Goal: Task Accomplishment & Management: Manage account settings

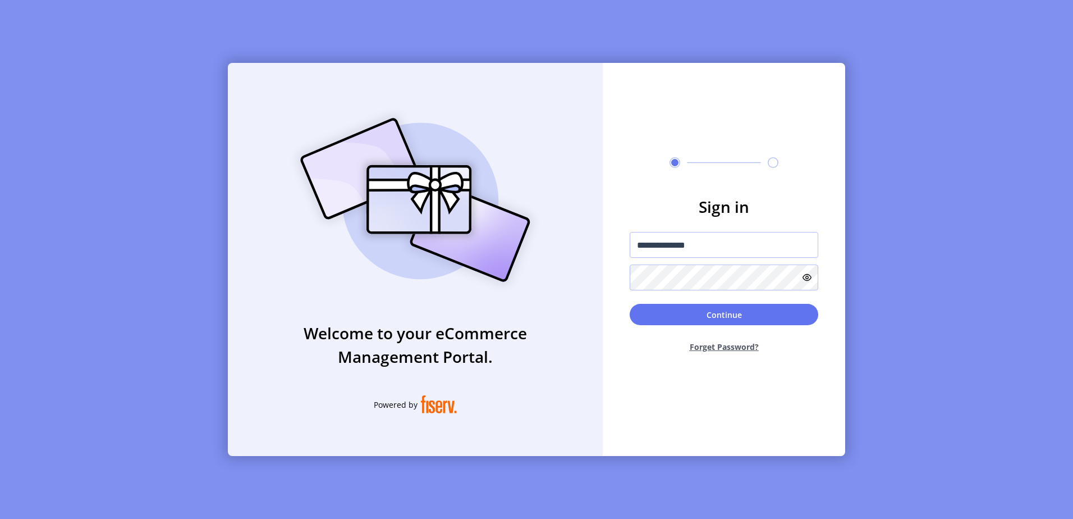
type input "**********"
click at [630, 304] on button "Continue" at bounding box center [724, 314] width 189 height 21
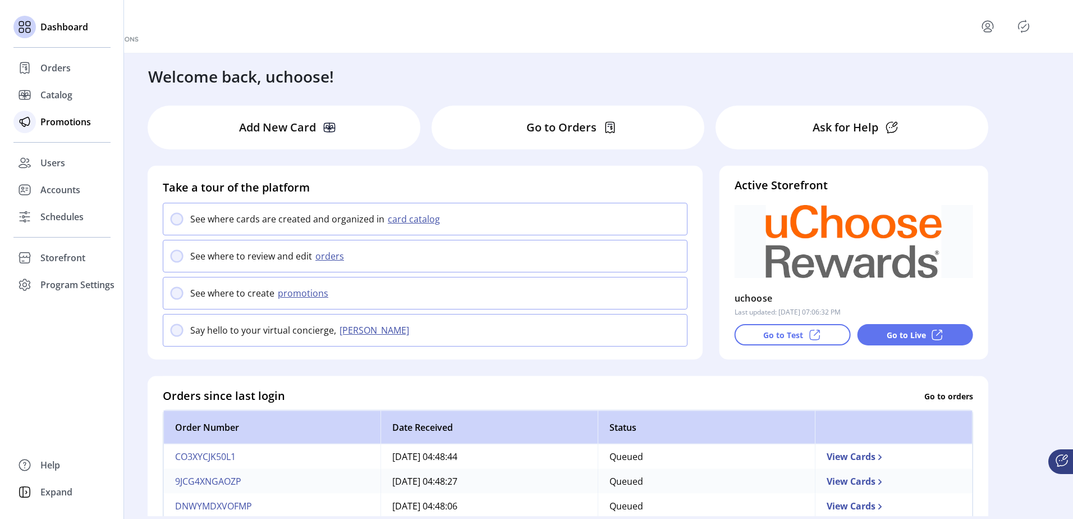
click at [68, 121] on span "Promotions" at bounding box center [65, 121] width 51 height 13
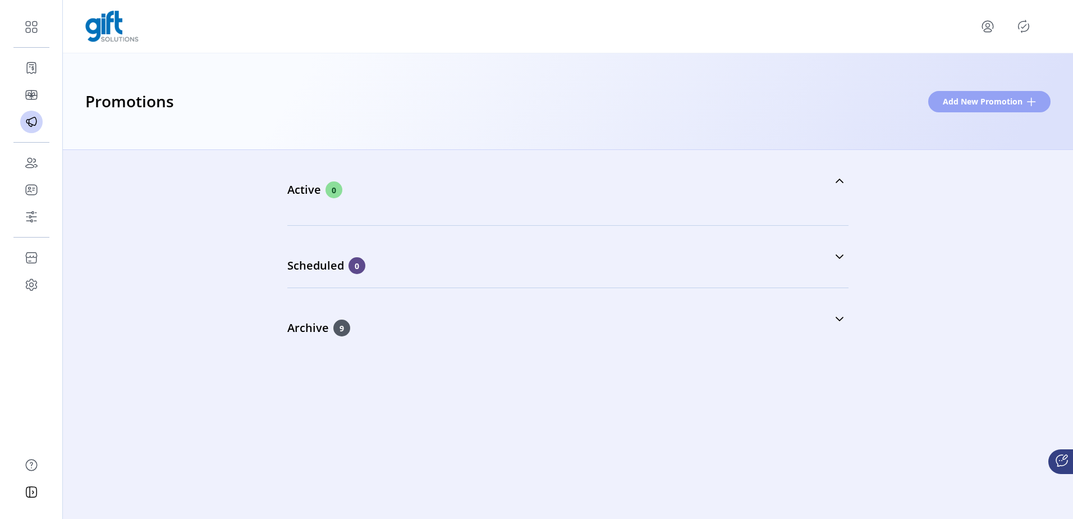
click at [1004, 106] on span "Add New Promotion" at bounding box center [983, 101] width 80 height 12
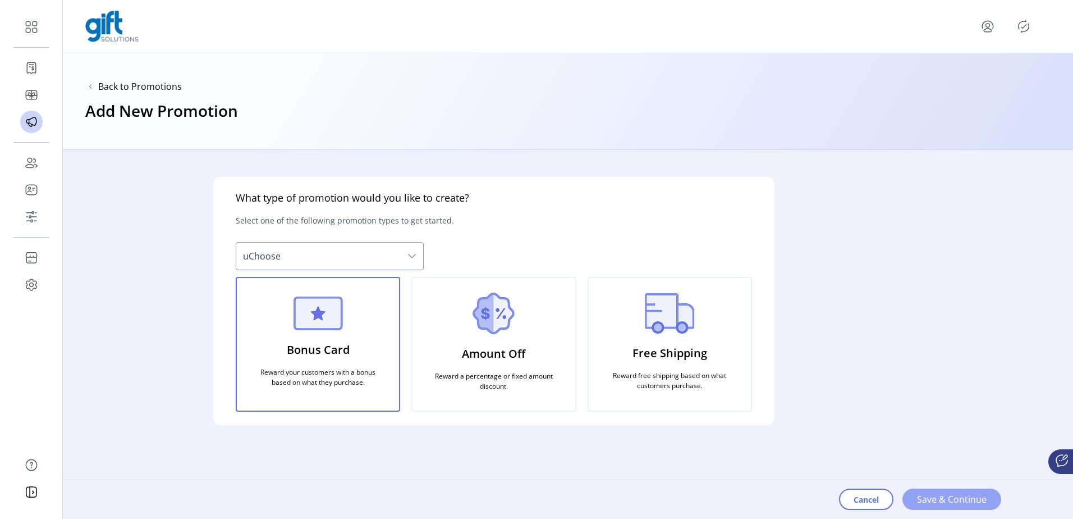
click at [967, 498] on span "Save & Continue" at bounding box center [952, 498] width 70 height 13
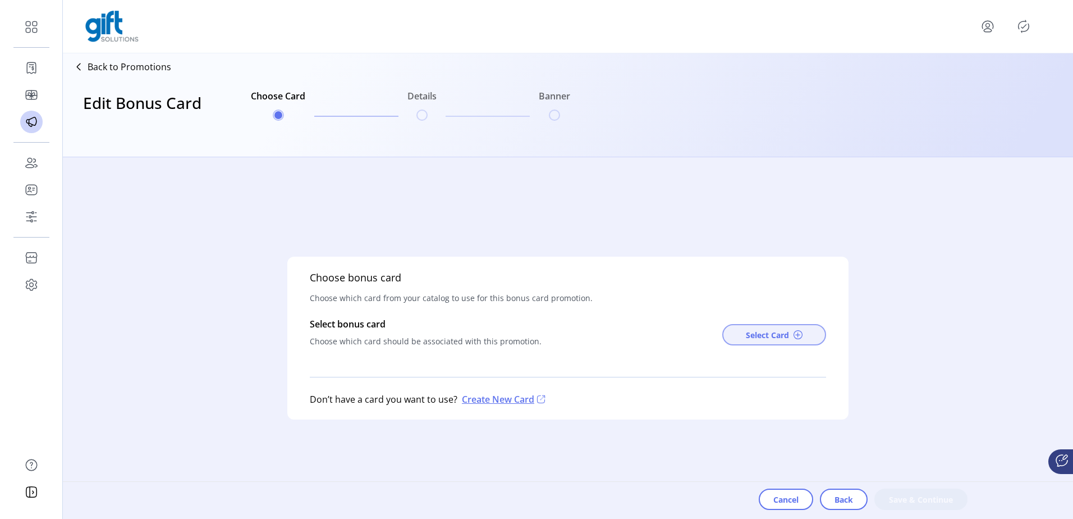
click at [794, 336] on span at bounding box center [798, 334] width 9 height 9
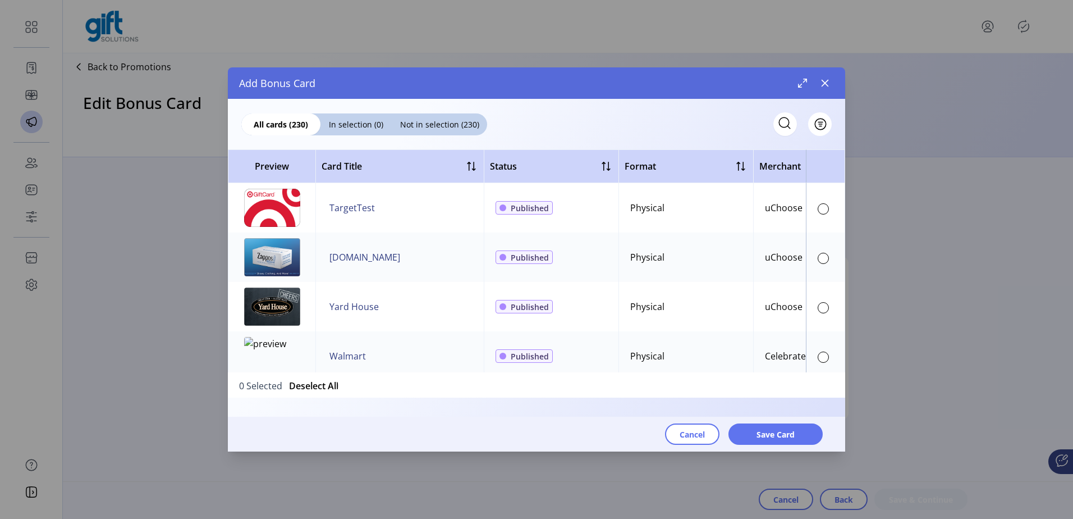
click at [823, 209] on td at bounding box center [825, 207] width 39 height 49
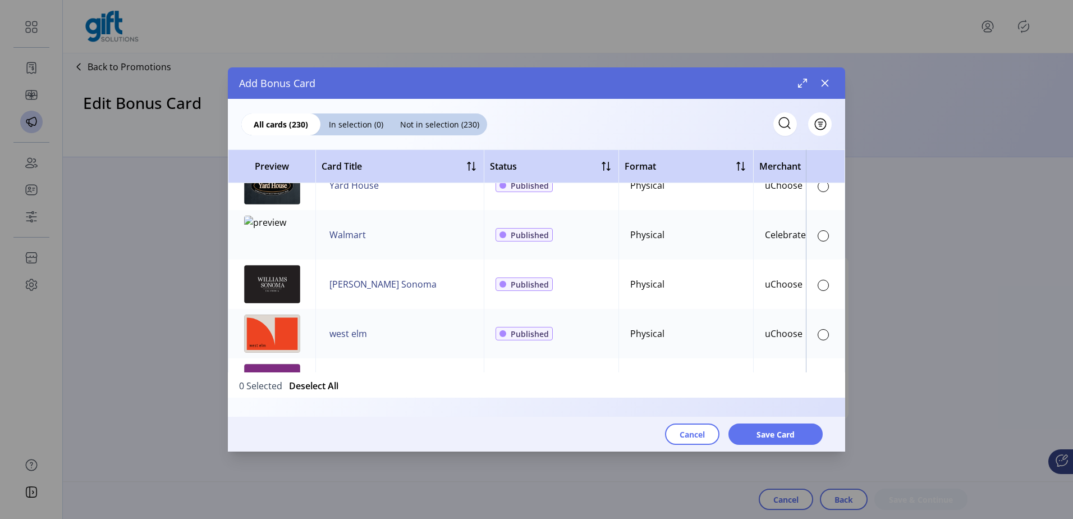
scroll to position [281, 0]
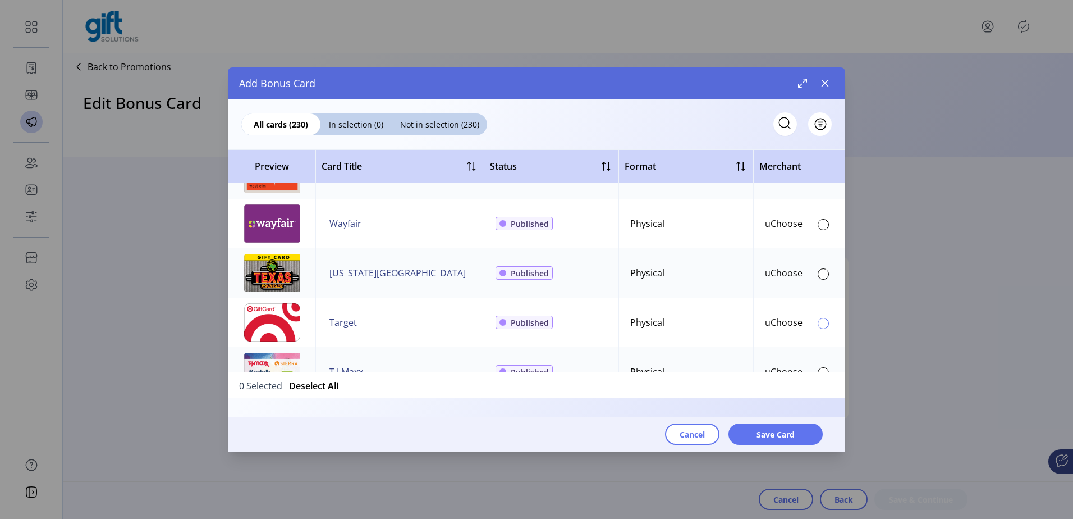
click at [821, 320] on div at bounding box center [823, 323] width 11 height 11
click at [757, 425] on button "Save Card" at bounding box center [776, 433] width 94 height 21
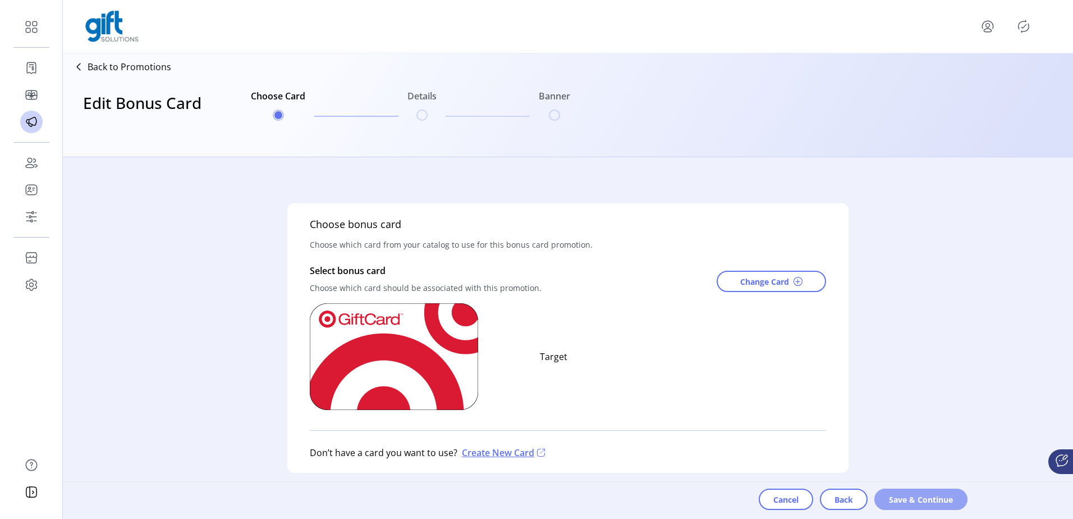
click at [898, 500] on span "Save & Continue" at bounding box center [921, 499] width 64 height 12
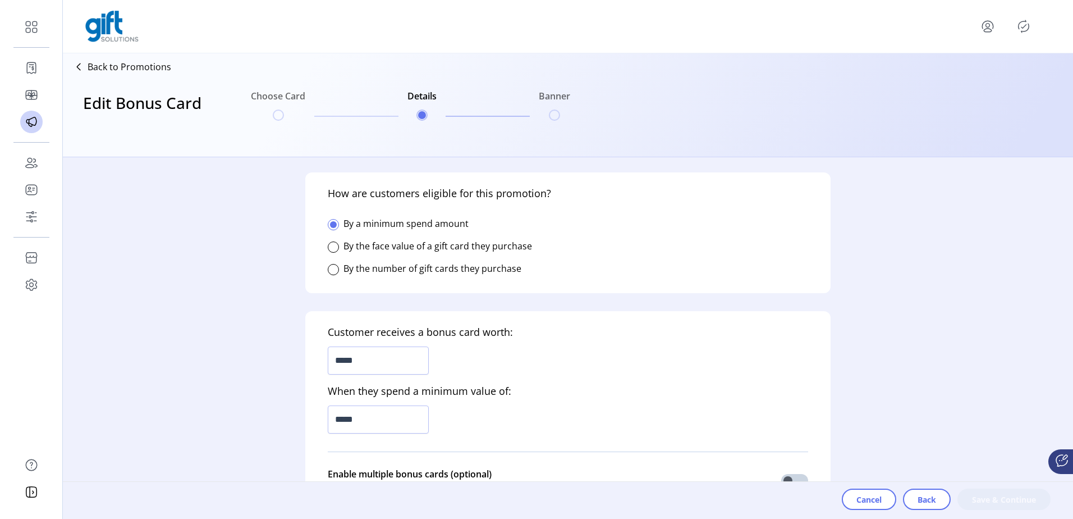
scroll to position [225, 0]
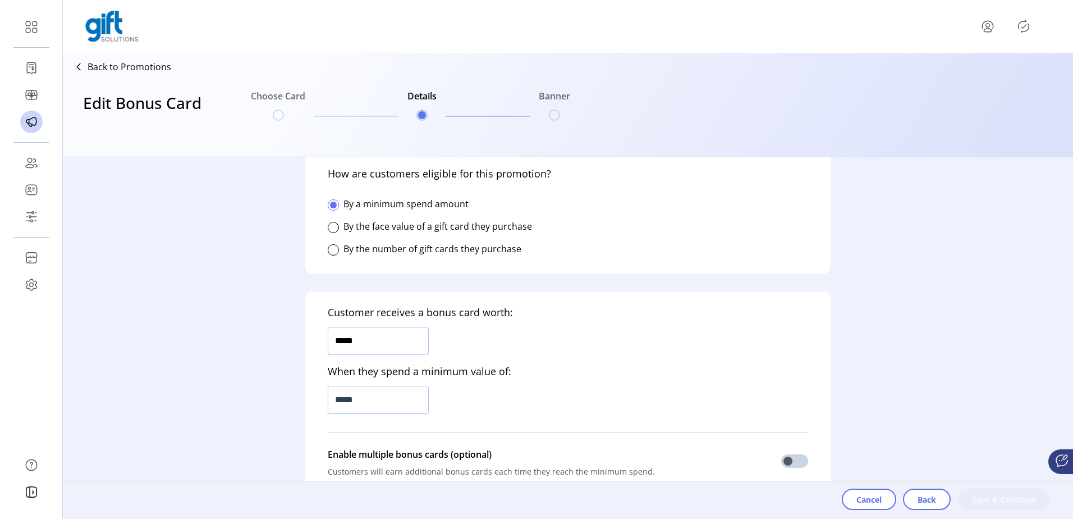
drag, startPoint x: 404, startPoint y: 338, endPoint x: 290, endPoint y: 350, distance: 114.6
click at [300, 350] on form "Who is this promotion for? Determine who can to see this promotion on your stor…" at bounding box center [567, 337] width 561 height 361
type input "******"
click at [397, 411] on input "*****" at bounding box center [378, 400] width 101 height 28
drag, startPoint x: 403, startPoint y: 399, endPoint x: 299, endPoint y: 404, distance: 104.6
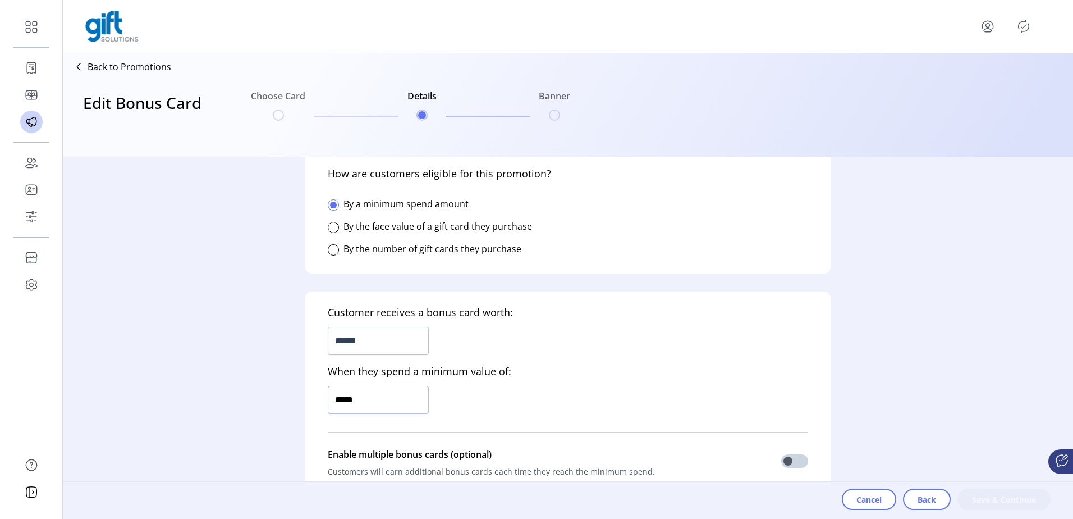
click at [329, 405] on input "*****" at bounding box center [378, 400] width 101 height 28
type input "*****"
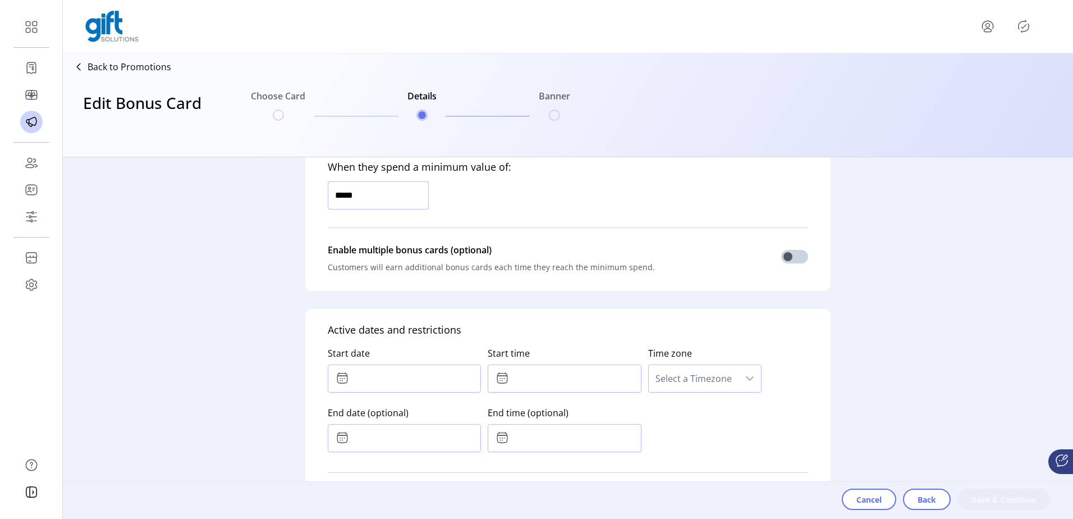
scroll to position [449, 0]
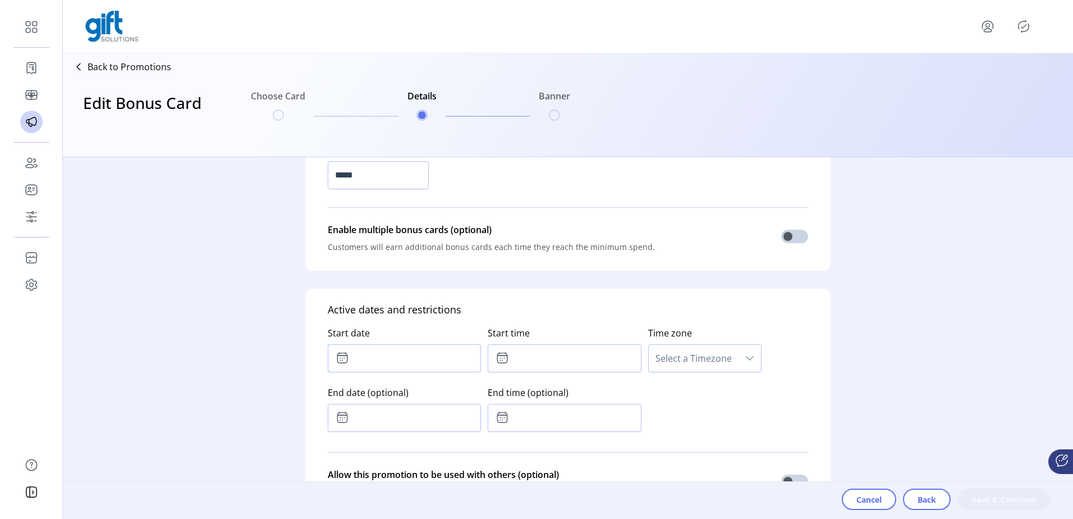
click at [410, 359] on input "text" at bounding box center [404, 358] width 153 height 28
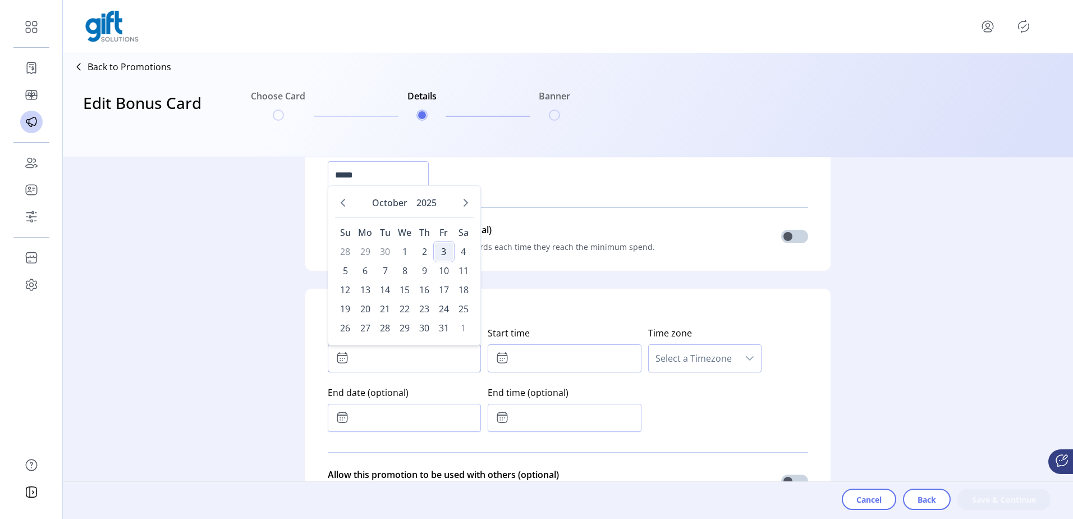
click at [445, 252] on span "3" at bounding box center [444, 251] width 18 height 18
type input "**********"
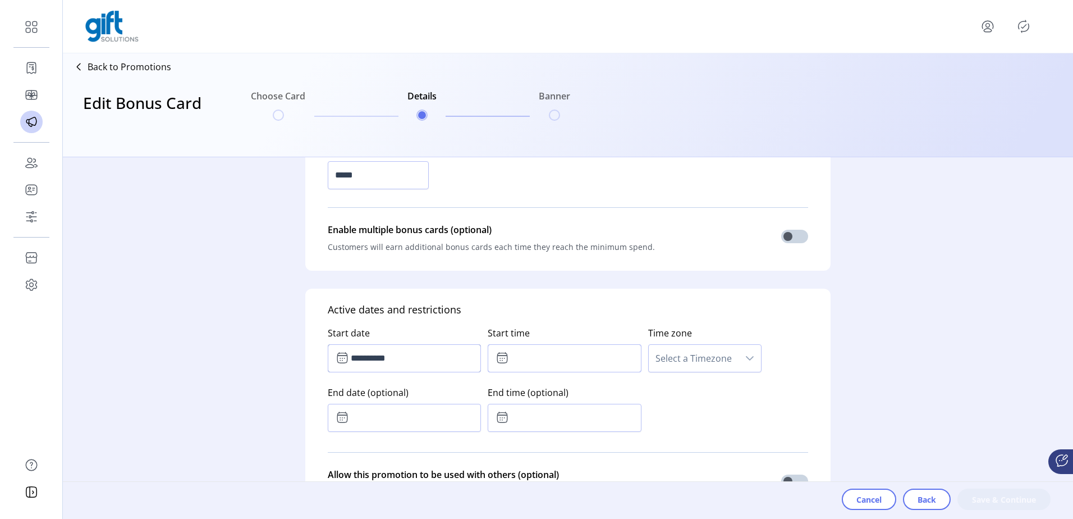
click at [532, 354] on input "text" at bounding box center [564, 358] width 153 height 28
click at [584, 423] on icon "Previous Minute" at bounding box center [582, 419] width 9 height 9
click at [584, 396] on span "27" at bounding box center [583, 402] width 10 height 13
click at [582, 385] on icon "Next Minute" at bounding box center [582, 388] width 9 height 9
type input "*****"
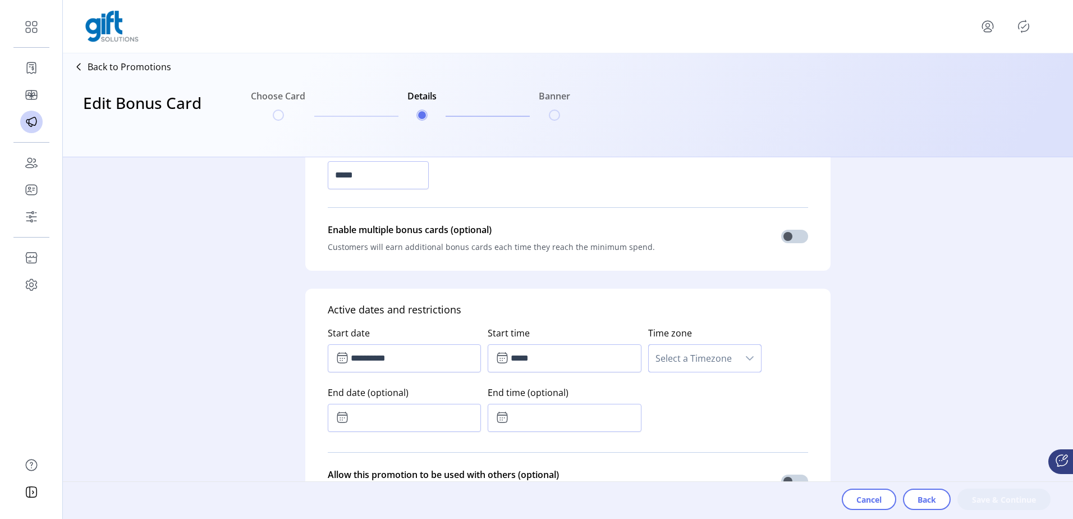
click at [700, 359] on span "Select a Timezone" at bounding box center [694, 358] width 90 height 27
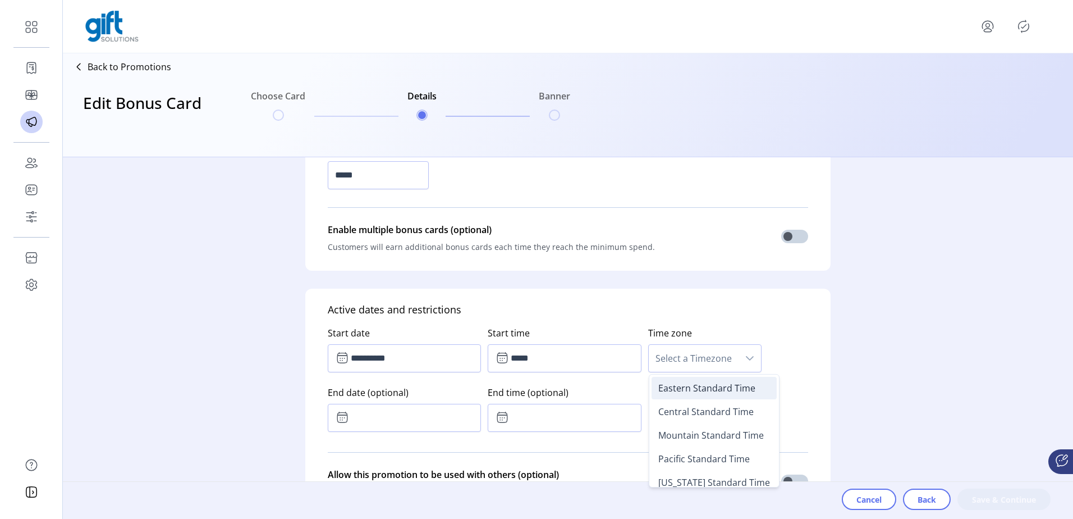
click at [703, 390] on span "Eastern Standard Time" at bounding box center [706, 388] width 97 height 12
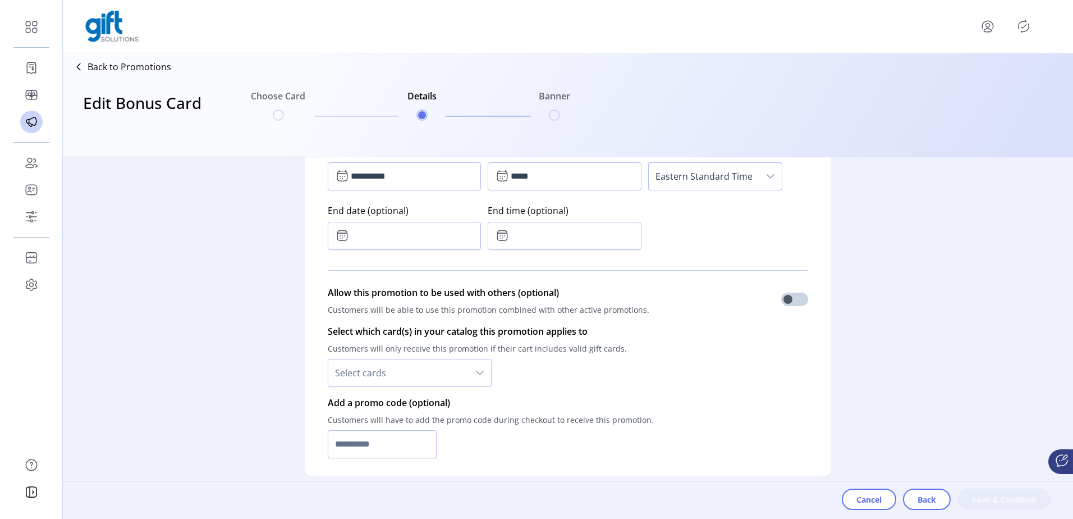
scroll to position [674, 0]
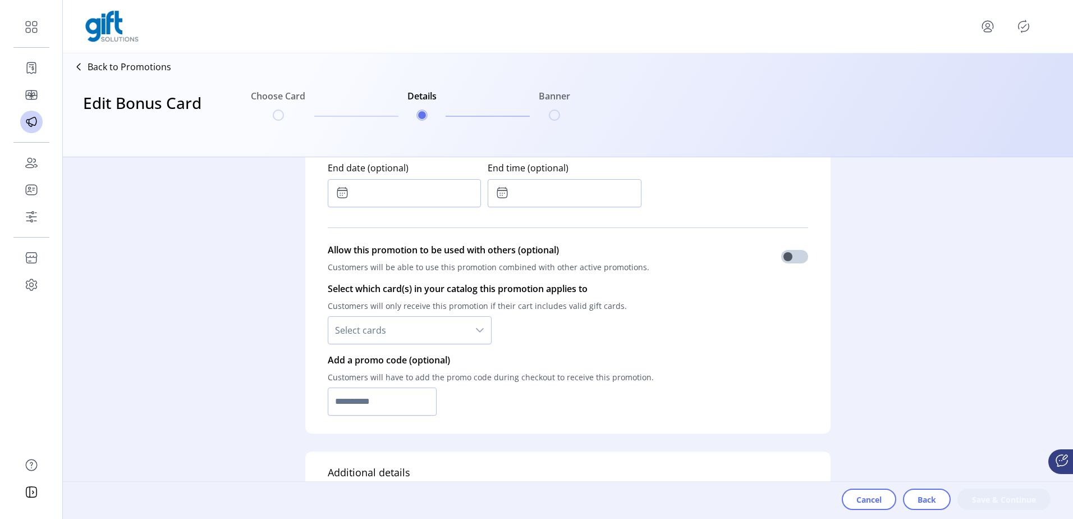
click at [434, 330] on span "Select cards" at bounding box center [398, 330] width 140 height 27
click at [386, 358] on li "All cards" at bounding box center [410, 360] width 158 height 22
click at [375, 407] on input "text" at bounding box center [382, 401] width 109 height 28
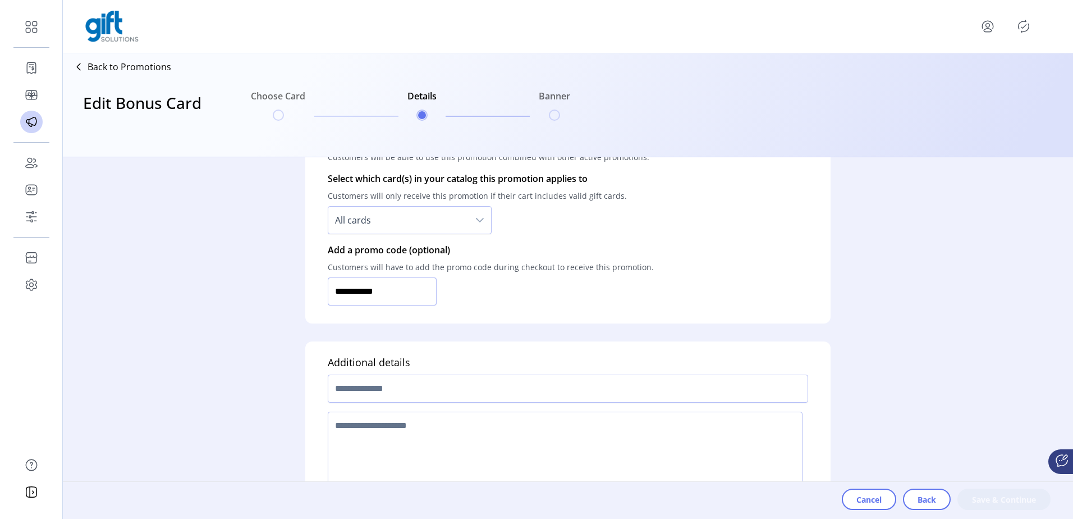
scroll to position [786, 0]
type input "**********"
click at [415, 386] on input "text" at bounding box center [568, 386] width 480 height 28
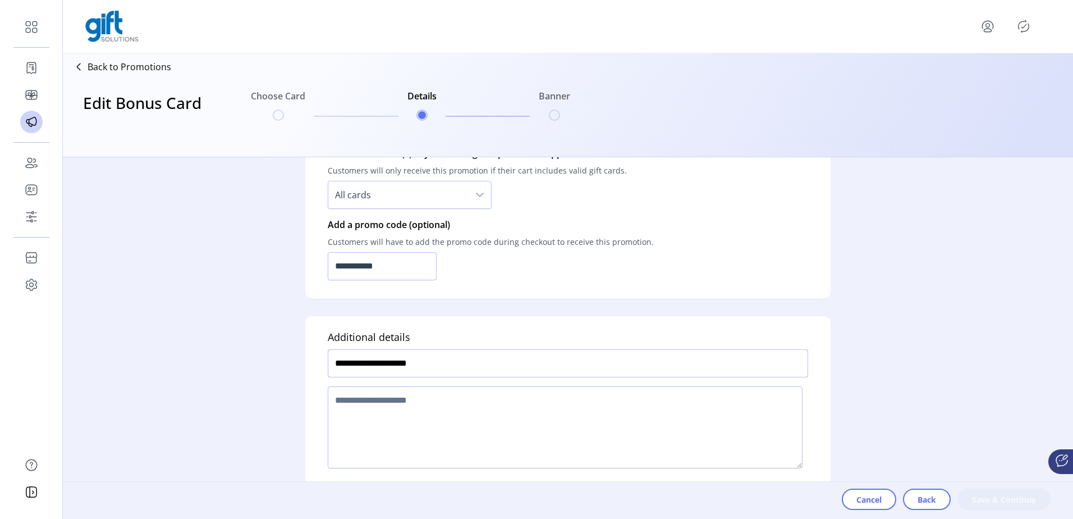
scroll to position [821, 0]
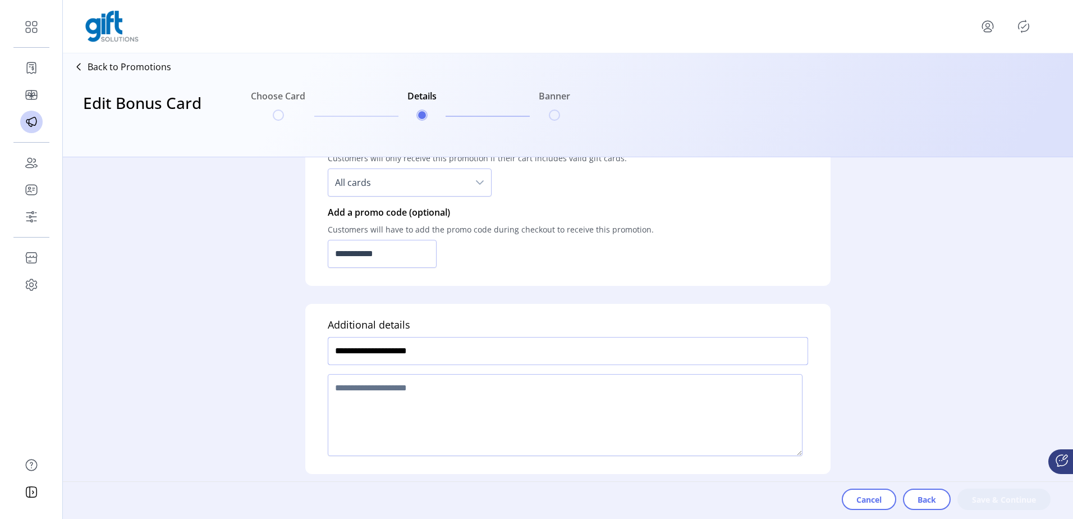
type input "**********"
click at [459, 391] on textarea at bounding box center [565, 415] width 475 height 82
type textarea "****"
click at [1005, 493] on span "Save & Continue" at bounding box center [1004, 499] width 64 height 12
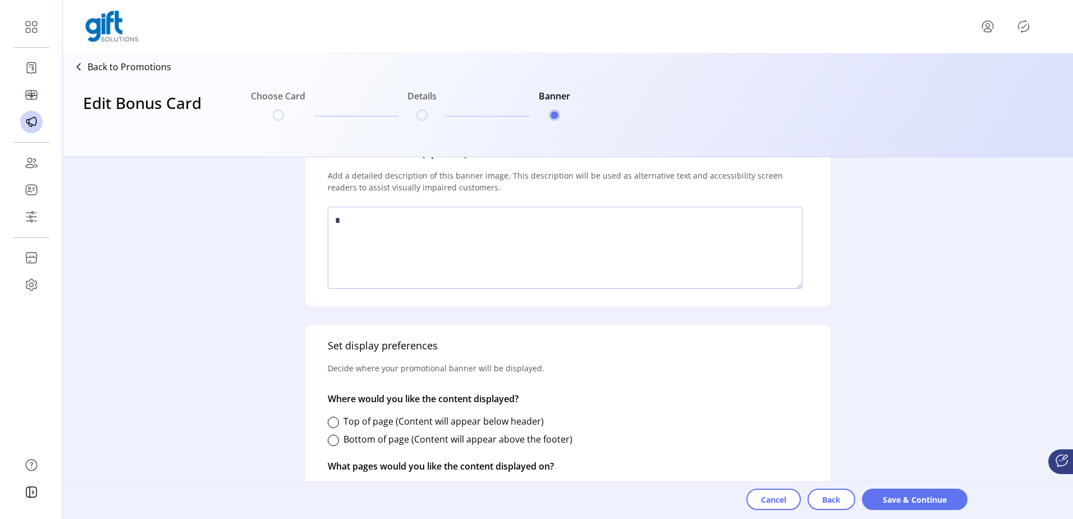
scroll to position [449, 0]
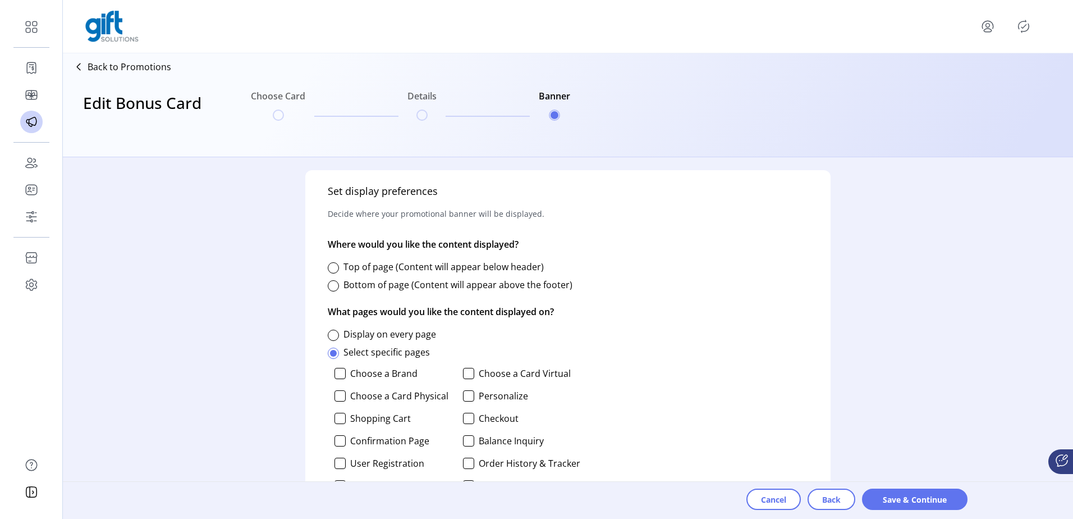
click at [386, 270] on label "Top of page (Content will appear below header)" at bounding box center [444, 266] width 200 height 12
click at [394, 331] on label "Display on every page" at bounding box center [390, 334] width 93 height 12
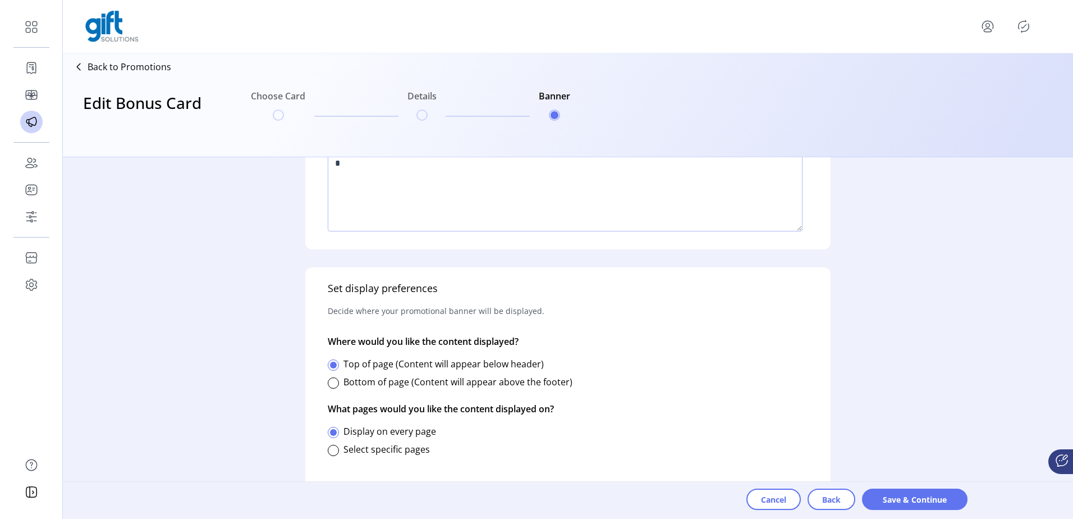
scroll to position [352, 0]
click at [909, 501] on span "Save & Continue" at bounding box center [915, 499] width 76 height 12
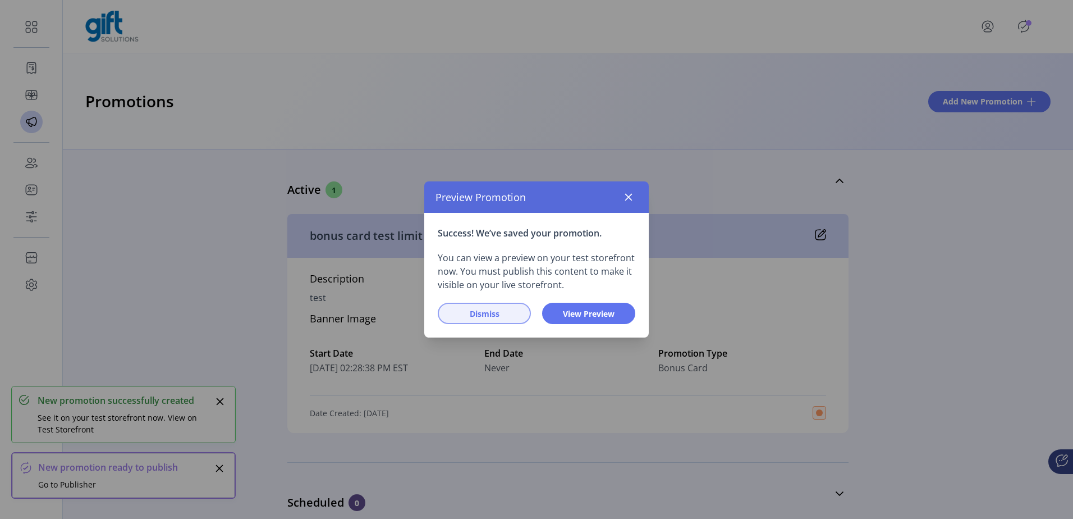
click at [478, 318] on span "Dismiss" at bounding box center [484, 314] width 64 height 12
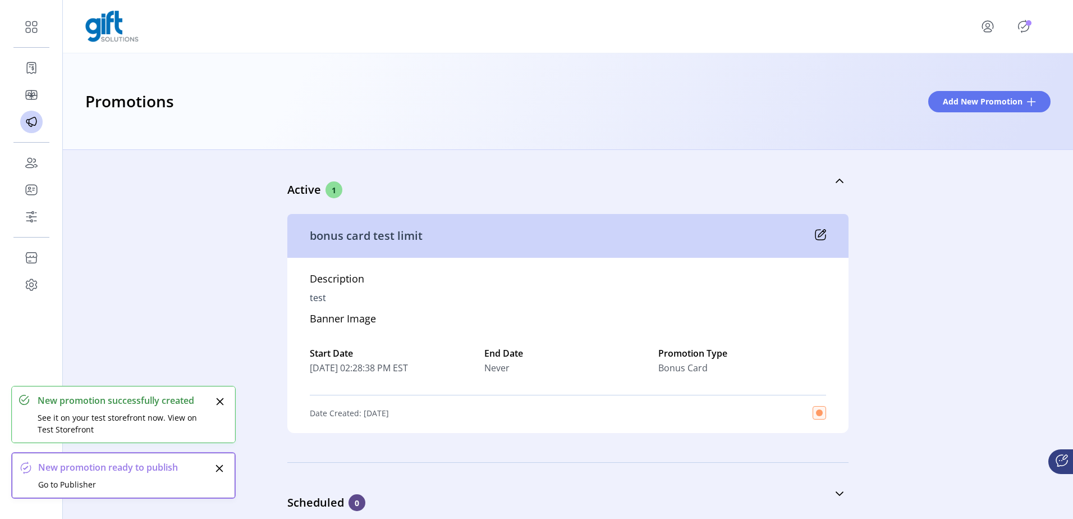
click at [1027, 28] on icon "Publisher Panel" at bounding box center [1024, 26] width 18 height 18
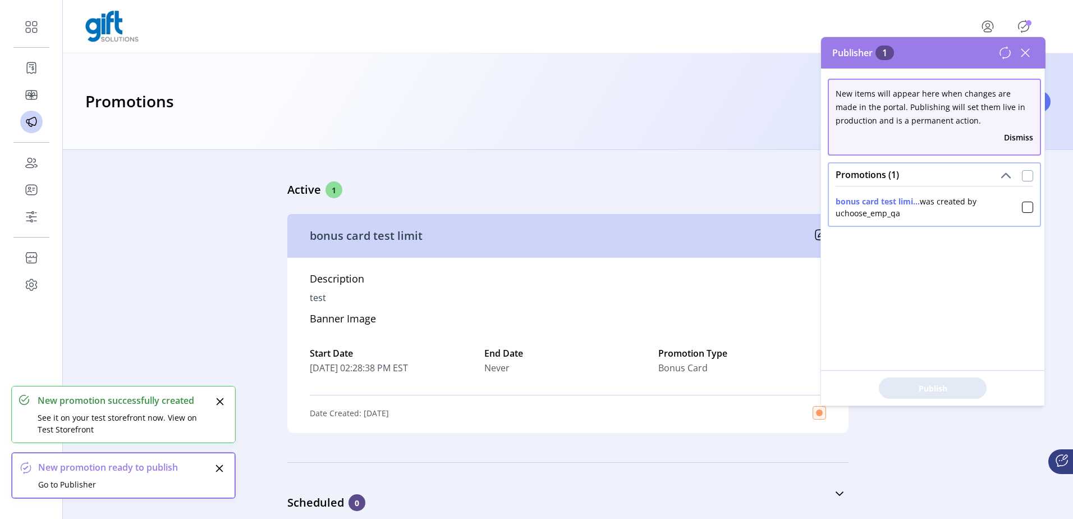
click at [1022, 174] on div at bounding box center [1027, 175] width 11 height 11
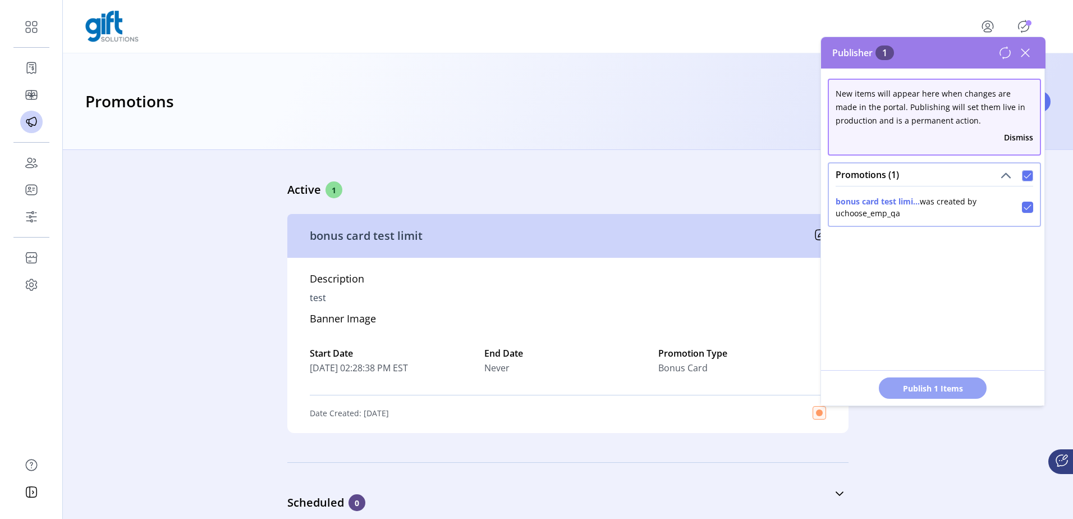
click at [945, 396] on button "Publish 1 Items" at bounding box center [933, 387] width 108 height 21
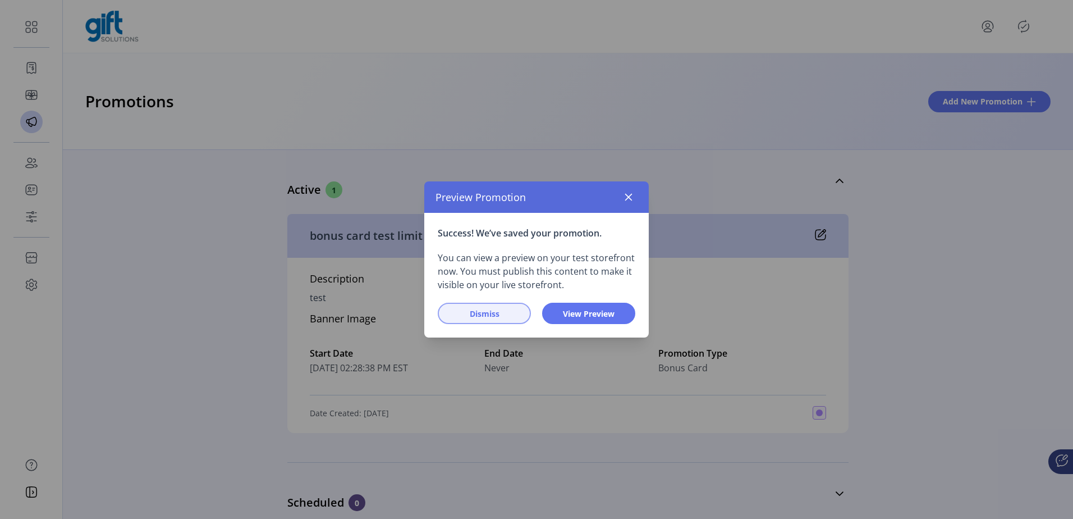
click at [482, 311] on span "Dismiss" at bounding box center [484, 314] width 64 height 12
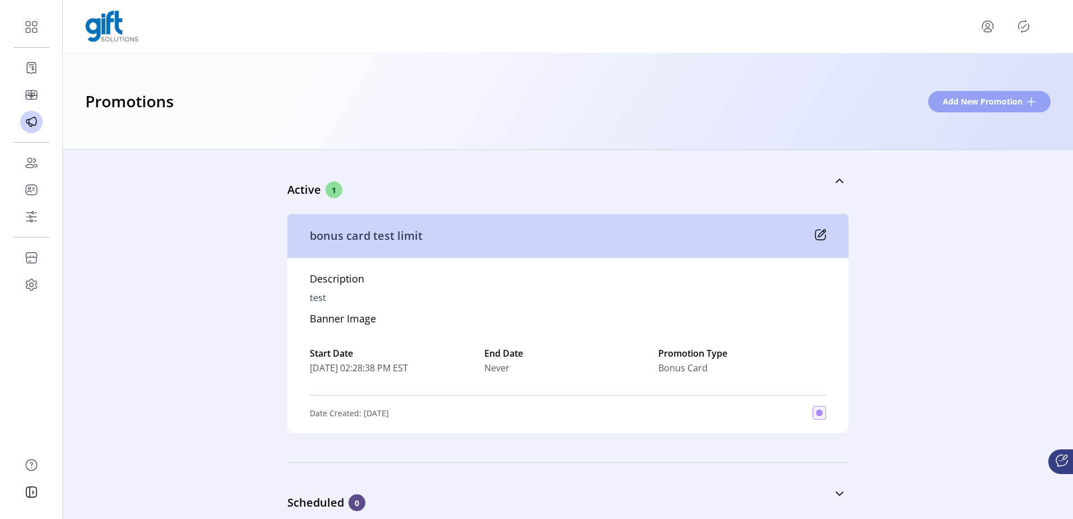
click at [997, 97] on span "Add New Promotion" at bounding box center [983, 101] width 80 height 12
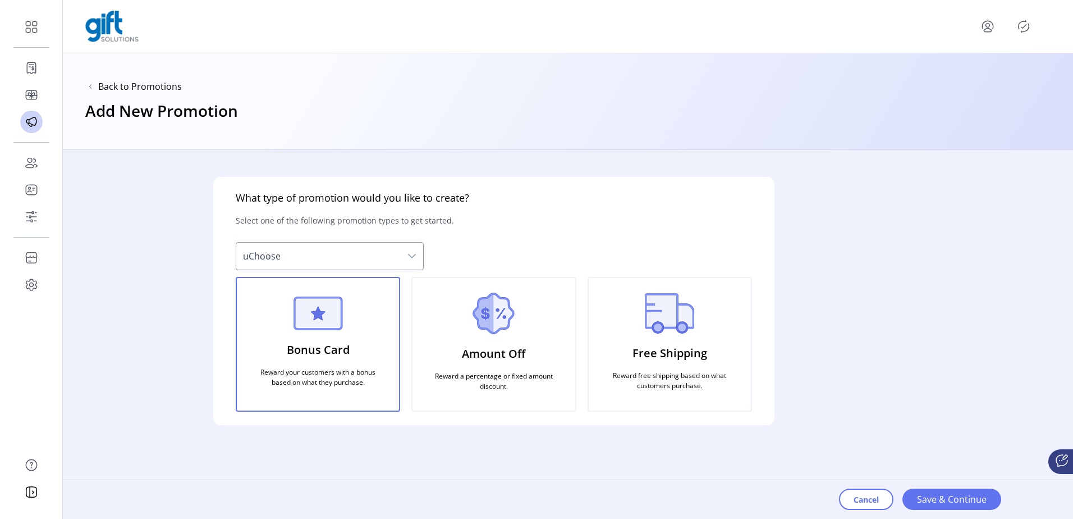
click at [539, 346] on div "Amount Off Reward a percentage or fixed amount discount." at bounding box center [493, 344] width 164 height 135
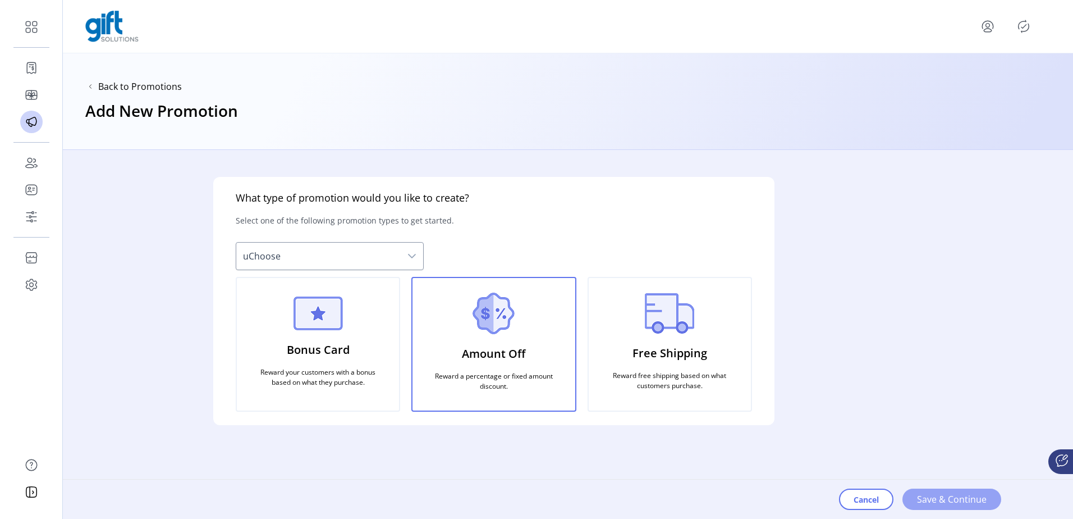
click at [949, 504] on span "Save & Continue" at bounding box center [952, 498] width 70 height 13
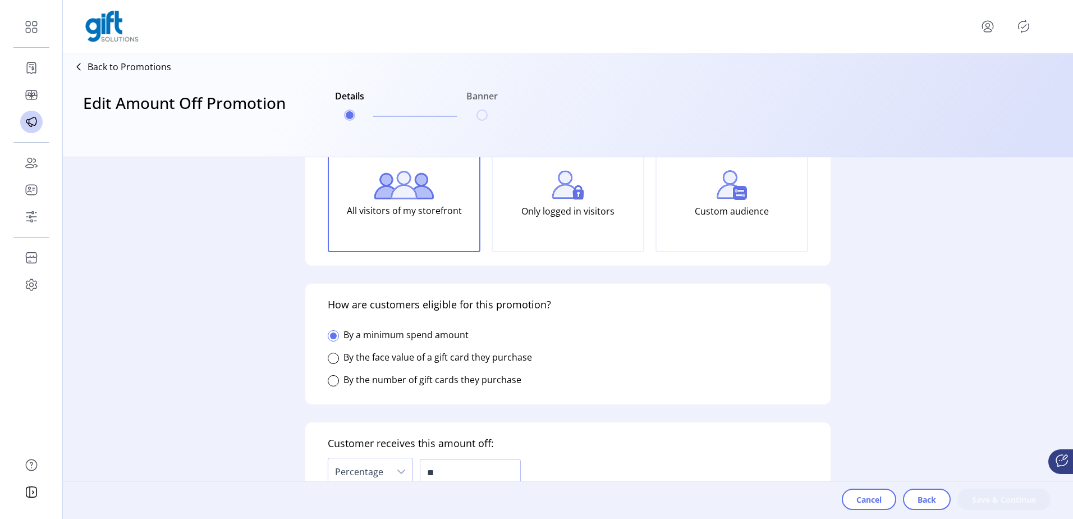
scroll to position [112, 0]
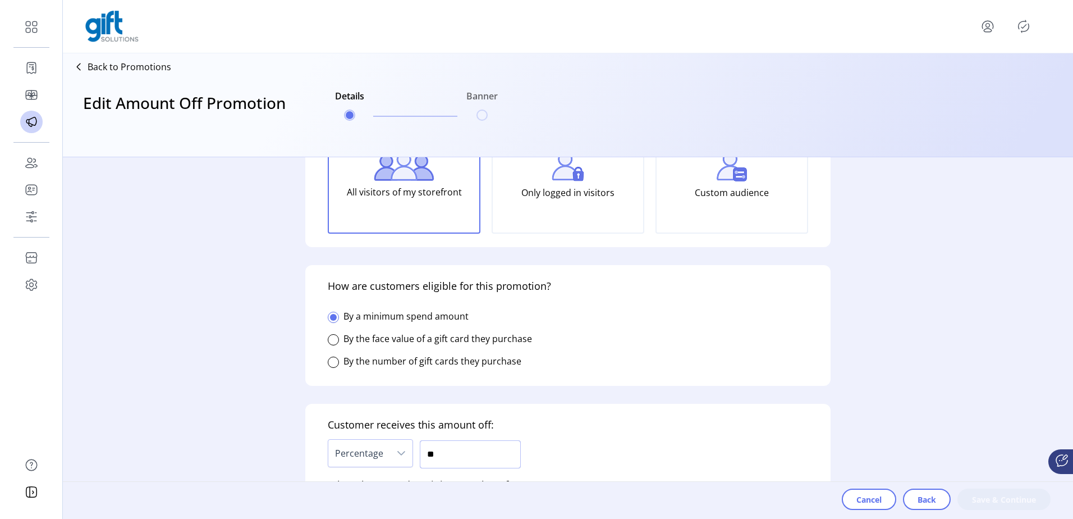
drag, startPoint x: 468, startPoint y: 451, endPoint x: 351, endPoint y: 446, distance: 117.4
click at [363, 453] on div "Percentage **" at bounding box center [424, 454] width 193 height 34
type input "***"
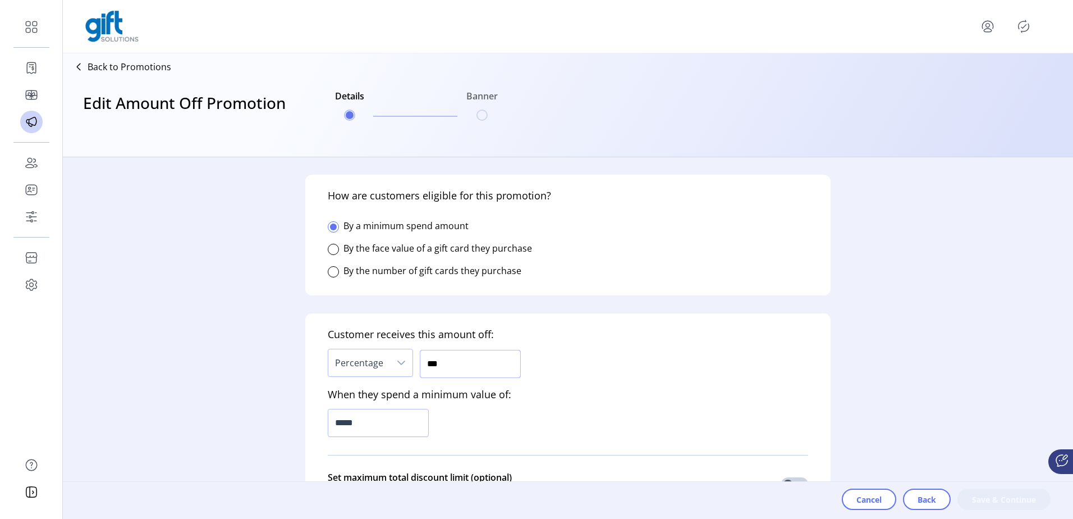
scroll to position [225, 0]
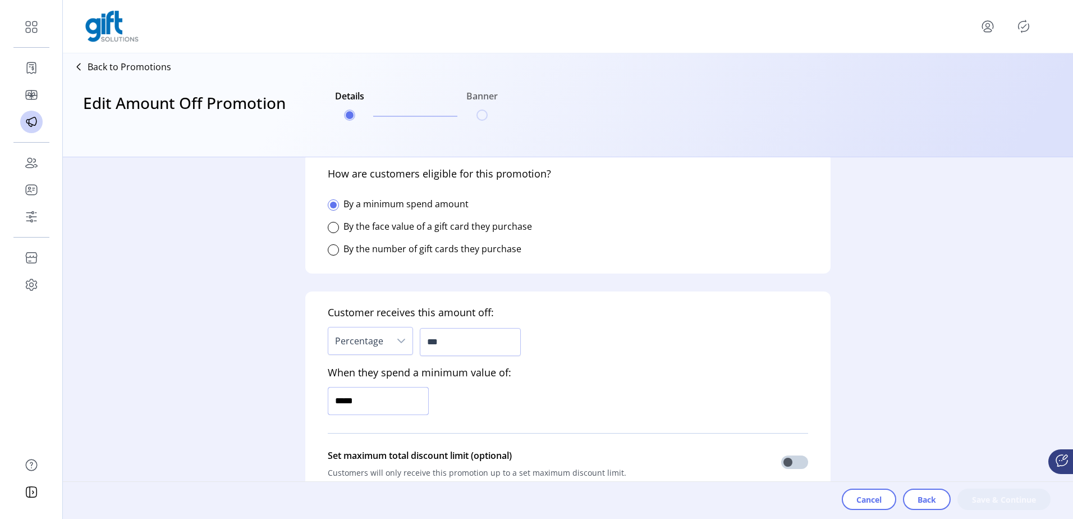
drag, startPoint x: 403, startPoint y: 401, endPoint x: 282, endPoint y: 401, distance: 120.7
click at [297, 401] on form "Who is this promotion for? Determine who can to see this promotion on your stor…" at bounding box center [567, 337] width 561 height 361
type input "******"
click at [521, 414] on div "Customer receives this amount off: Percentage *** When they spend a minimum val…" at bounding box center [567, 393] width 525 height 205
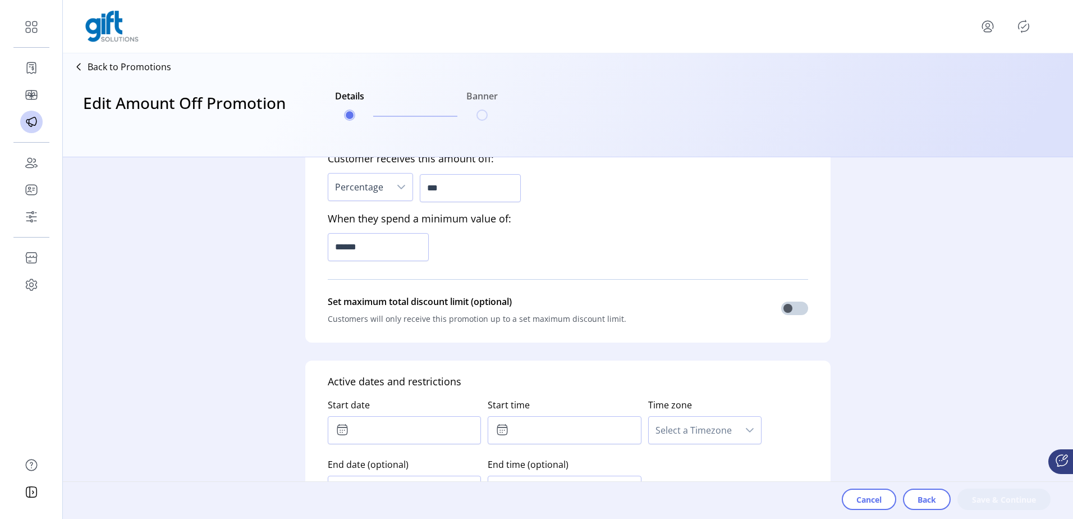
scroll to position [449, 0]
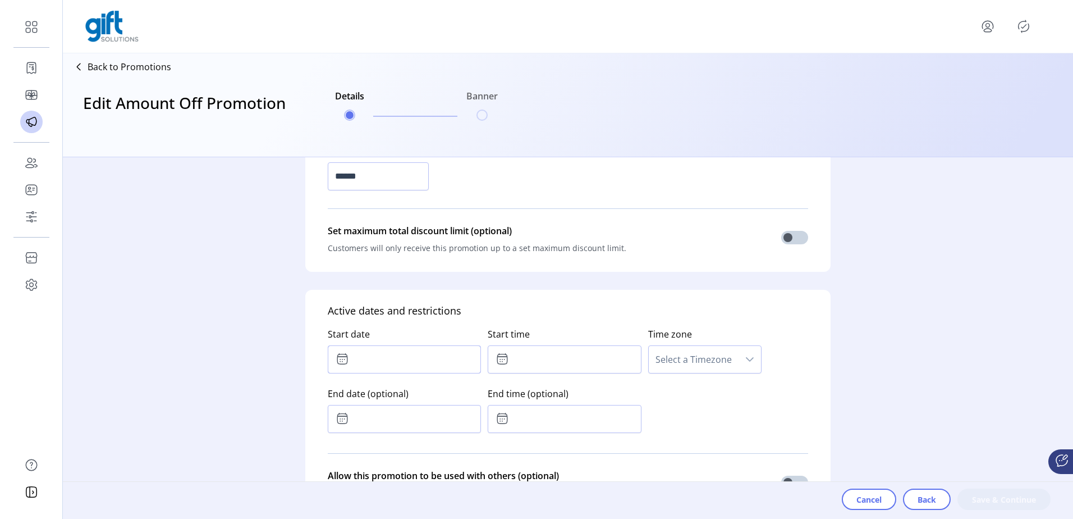
click at [388, 360] on input "text" at bounding box center [404, 359] width 153 height 28
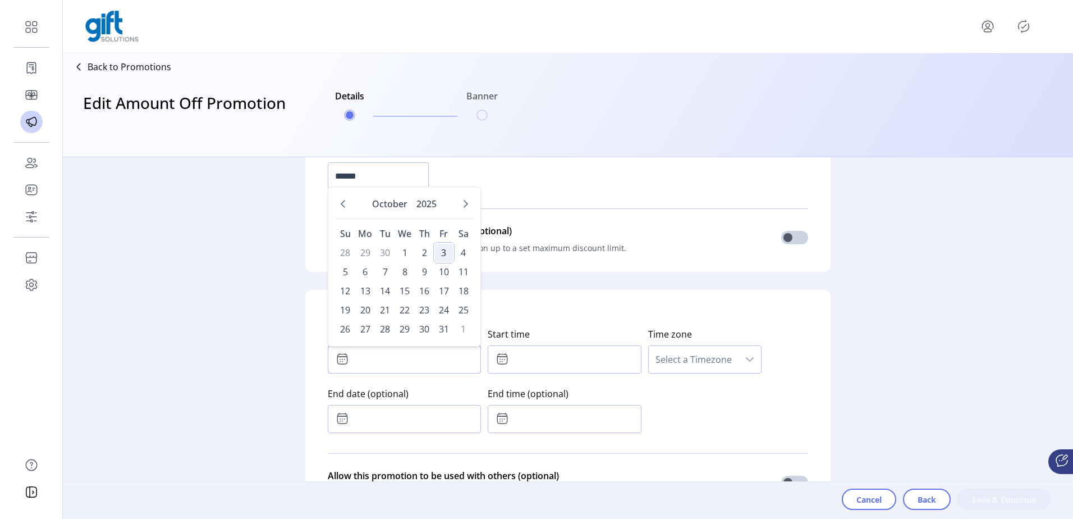
click at [438, 250] on span "3" at bounding box center [444, 253] width 18 height 18
type input "**********"
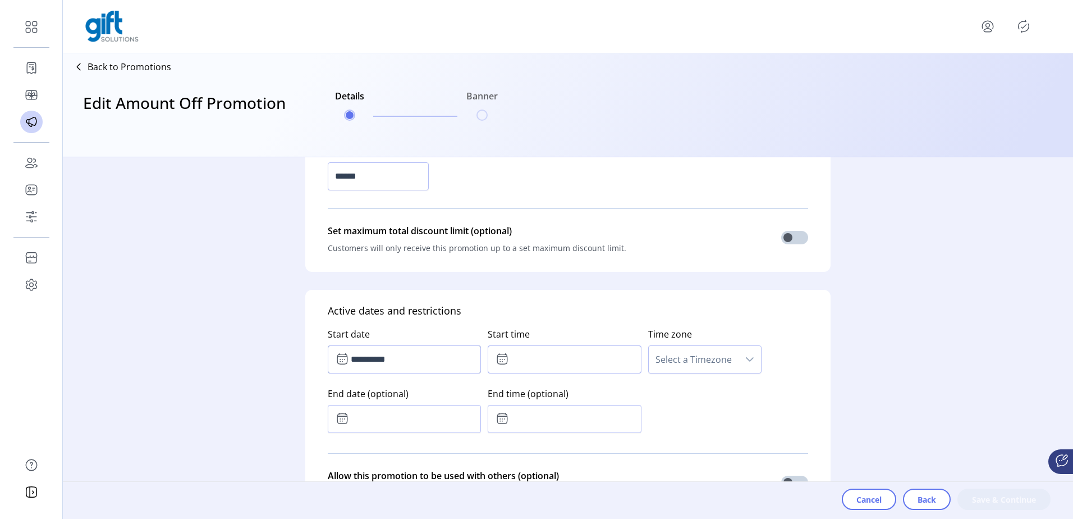
click at [541, 360] on input "text" at bounding box center [564, 359] width 153 height 28
click at [585, 395] on div "37" at bounding box center [582, 405] width 25 height 47
click at [581, 413] on button "Previous Minute" at bounding box center [583, 421] width 16 height 16
click at [582, 390] on icon "Next Minute" at bounding box center [582, 389] width 9 height 9
type input "*****"
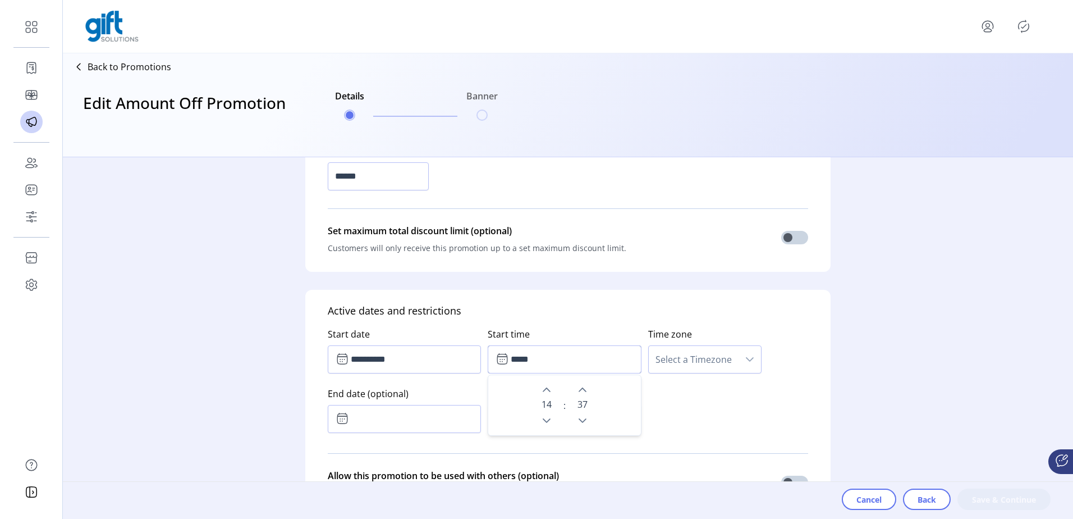
click at [698, 365] on span "Select a Timezone" at bounding box center [694, 359] width 90 height 27
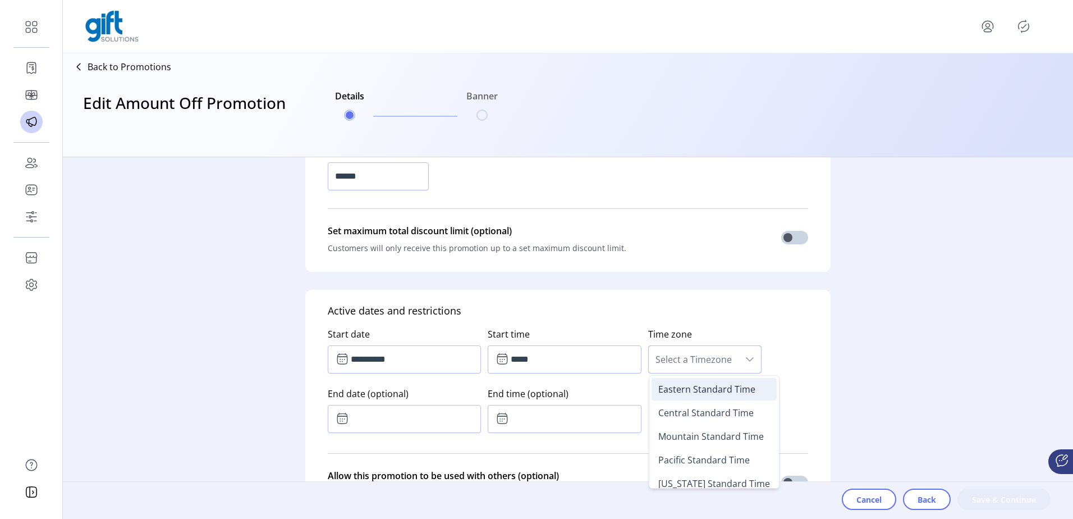
click at [700, 387] on span "Eastern Standard Time" at bounding box center [706, 389] width 97 height 12
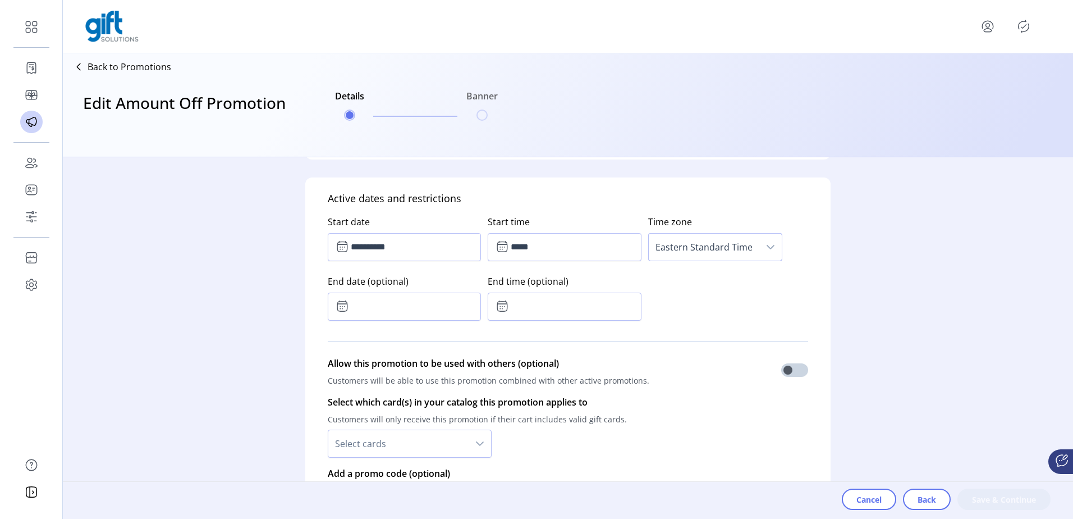
scroll to position [617, 0]
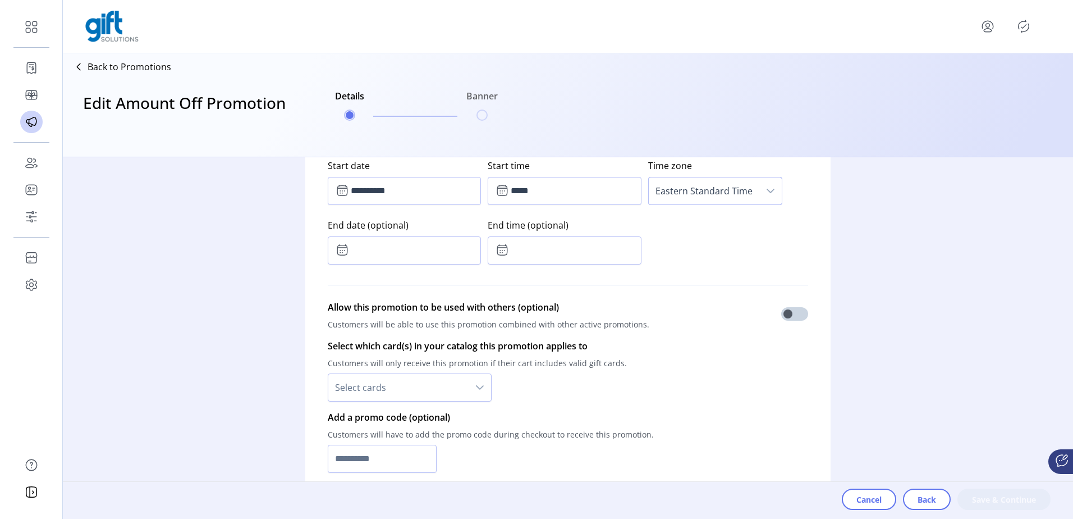
drag, startPoint x: 466, startPoint y: 379, endPoint x: 438, endPoint y: 388, distance: 30.0
click at [459, 382] on span "Select cards" at bounding box center [398, 387] width 140 height 27
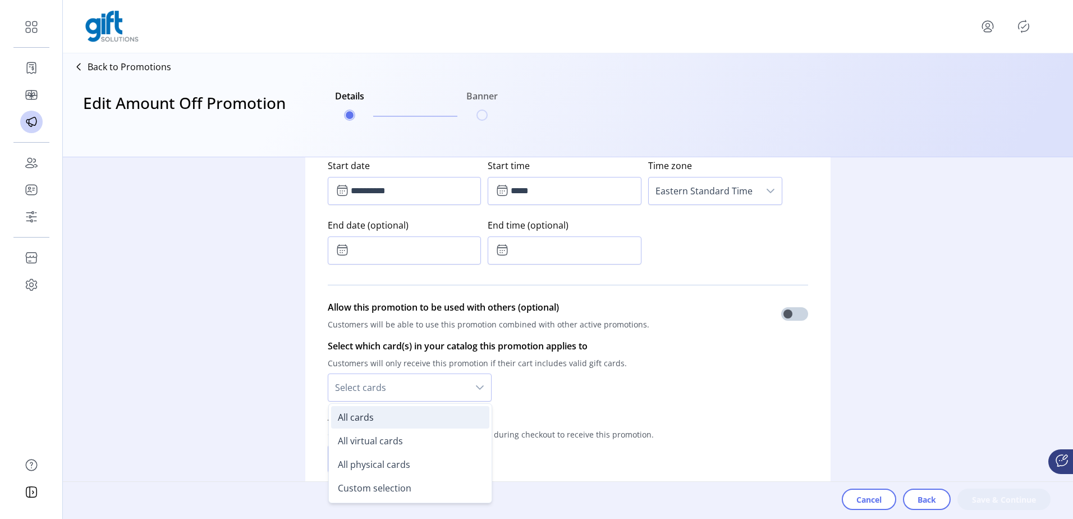
click at [393, 407] on li "All cards" at bounding box center [410, 417] width 158 height 22
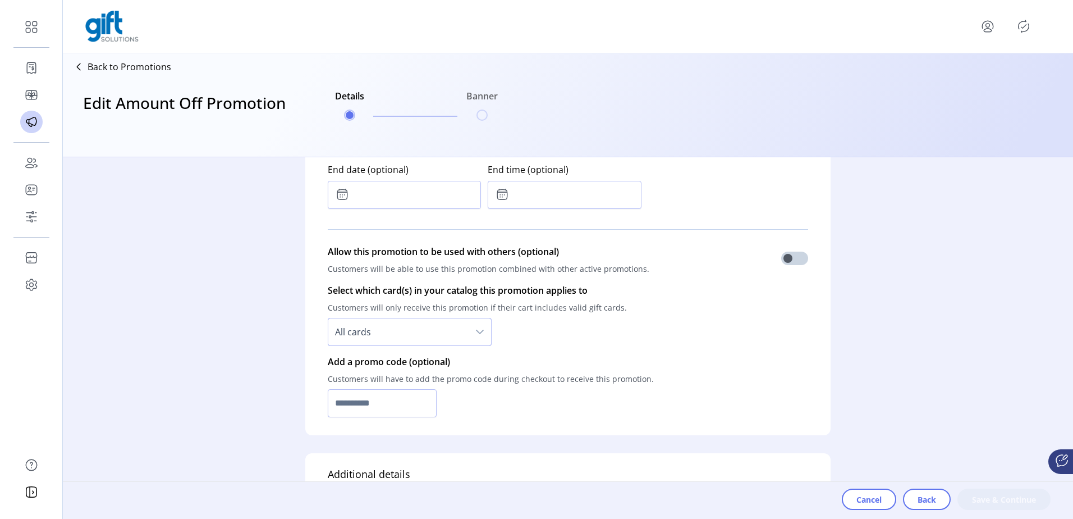
scroll to position [674, 0]
click at [409, 393] on input "text" at bounding box center [382, 402] width 109 height 28
type input "**********"
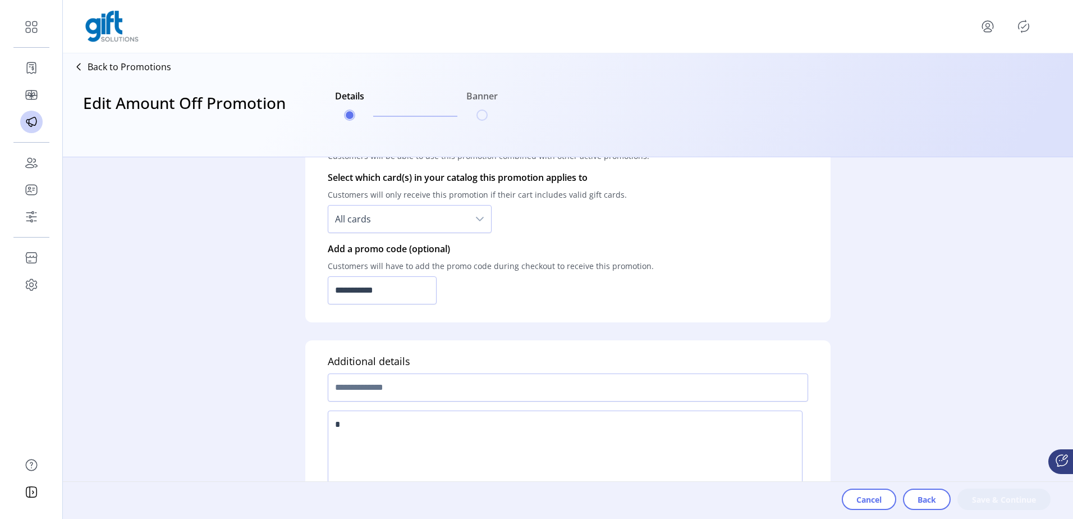
scroll to position [821, 0]
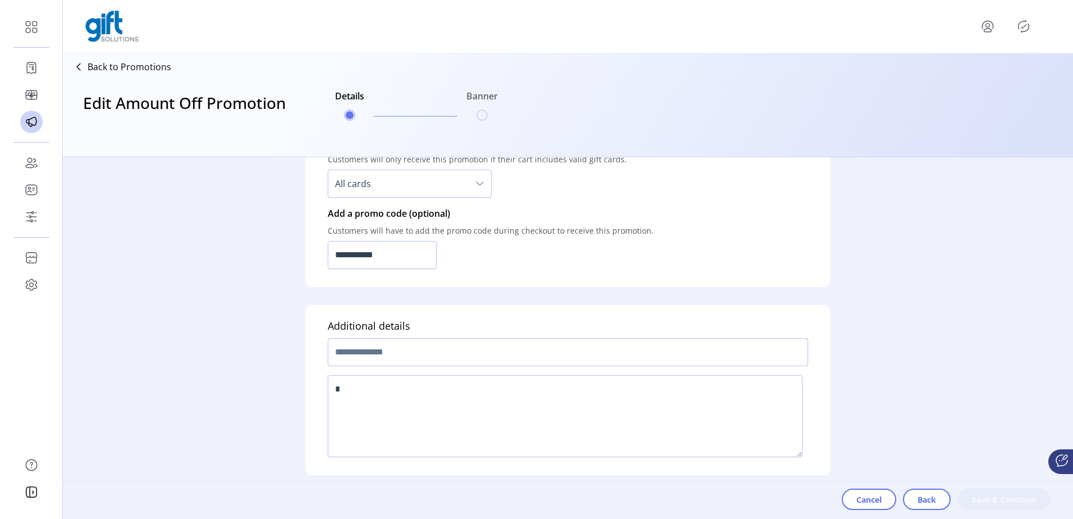
click at [412, 346] on input "text" at bounding box center [568, 352] width 480 height 28
type input "**********"
drag, startPoint x: 446, startPoint y: 415, endPoint x: 464, endPoint y: 416, distance: 18.0
click at [446, 416] on textarea at bounding box center [565, 416] width 475 height 82
type textarea "****"
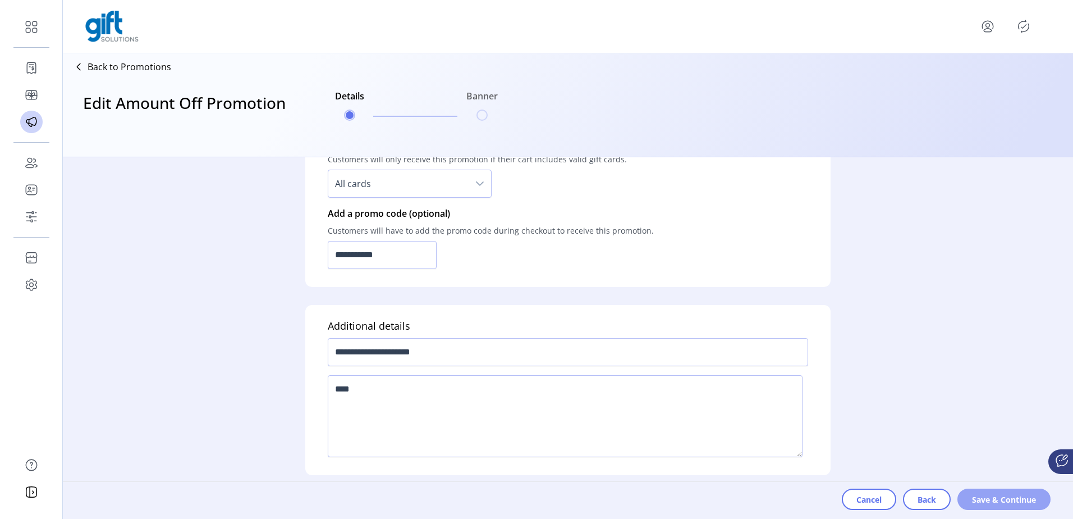
click at [982, 502] on span "Save & Continue" at bounding box center [1004, 499] width 64 height 12
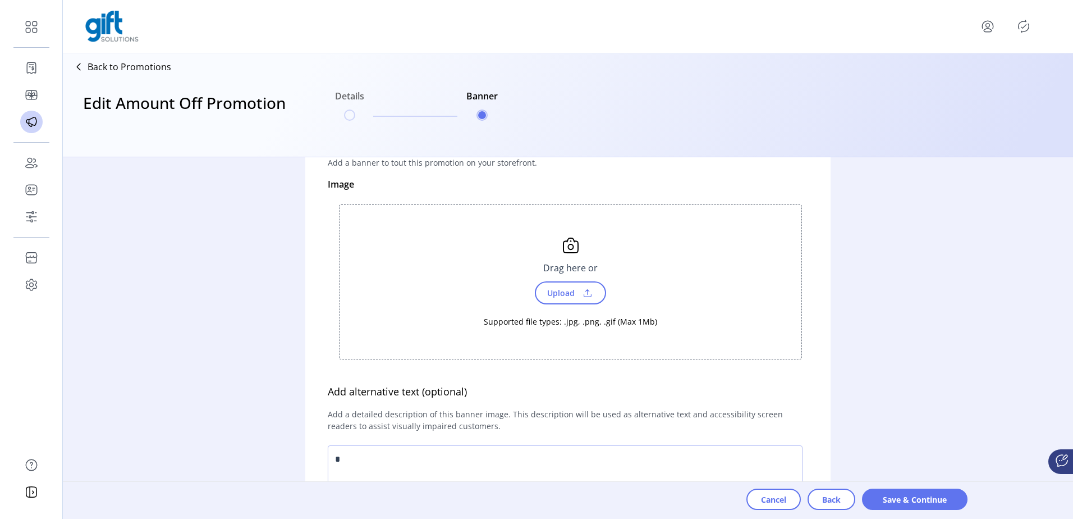
scroll to position [225, 0]
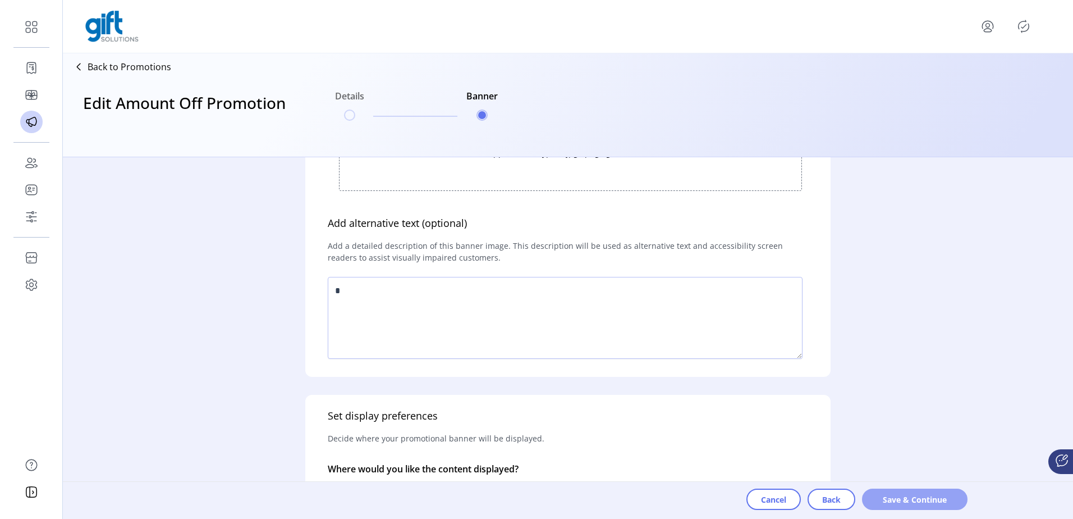
click at [934, 498] on span "Save & Continue" at bounding box center [915, 499] width 76 height 12
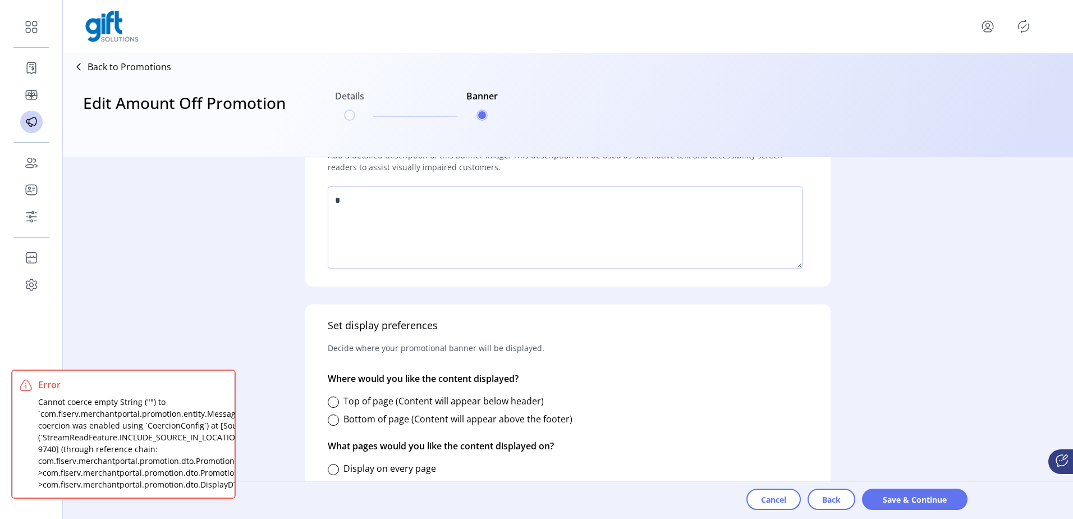
scroll to position [505, 0]
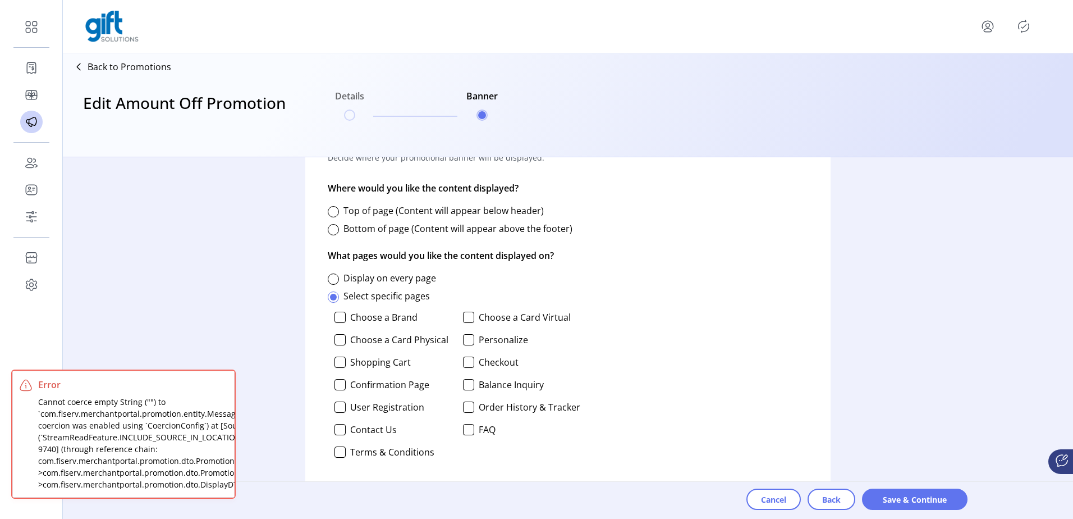
click at [372, 278] on label "Display on every page" at bounding box center [390, 278] width 93 height 12
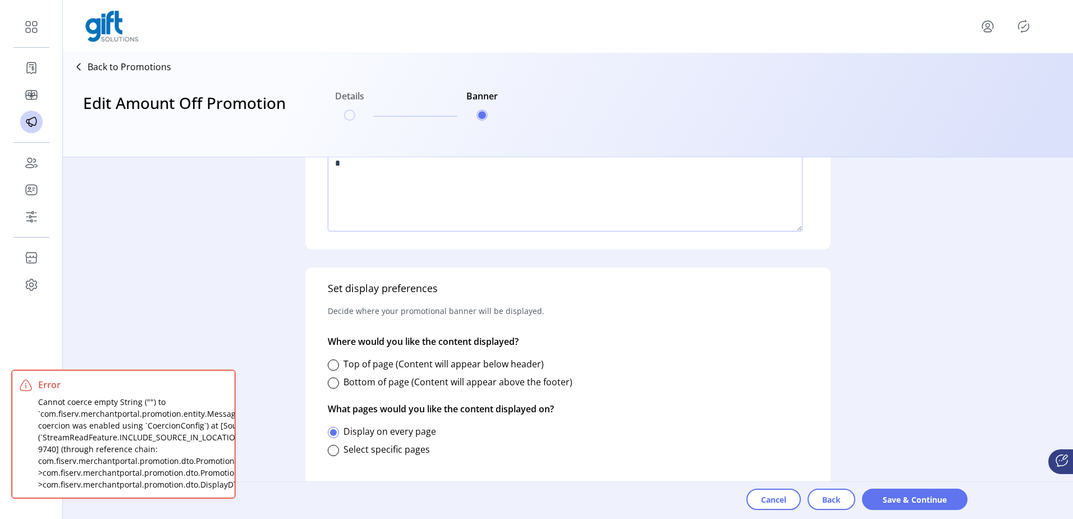
scroll to position [352, 0]
click at [340, 365] on div "Top of page (Content will appear below header)" at bounding box center [436, 363] width 216 height 13
click at [336, 365] on div at bounding box center [333, 364] width 11 height 11
click at [914, 503] on span "Save & Continue" at bounding box center [915, 499] width 76 height 12
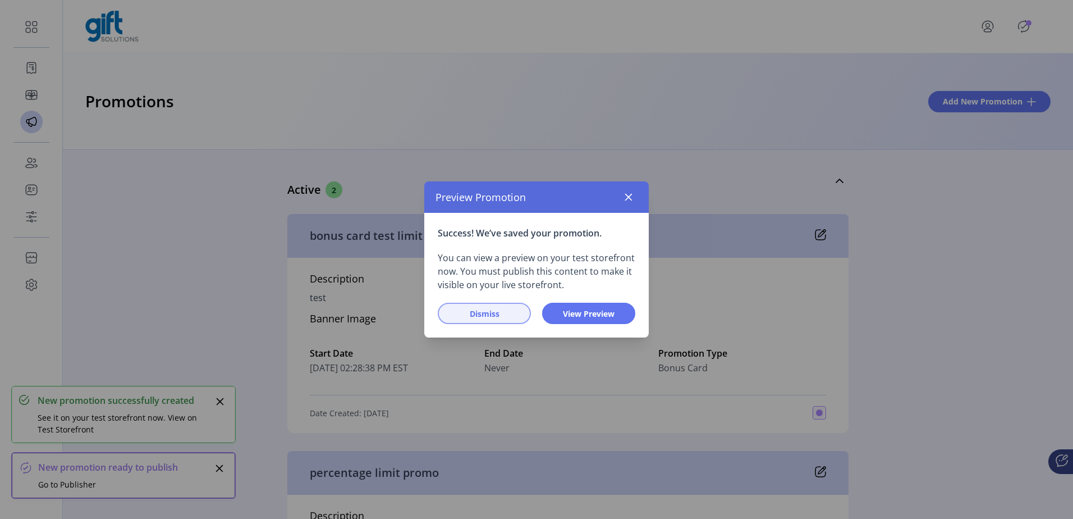
click at [498, 315] on span "Dismiss" at bounding box center [484, 314] width 64 height 12
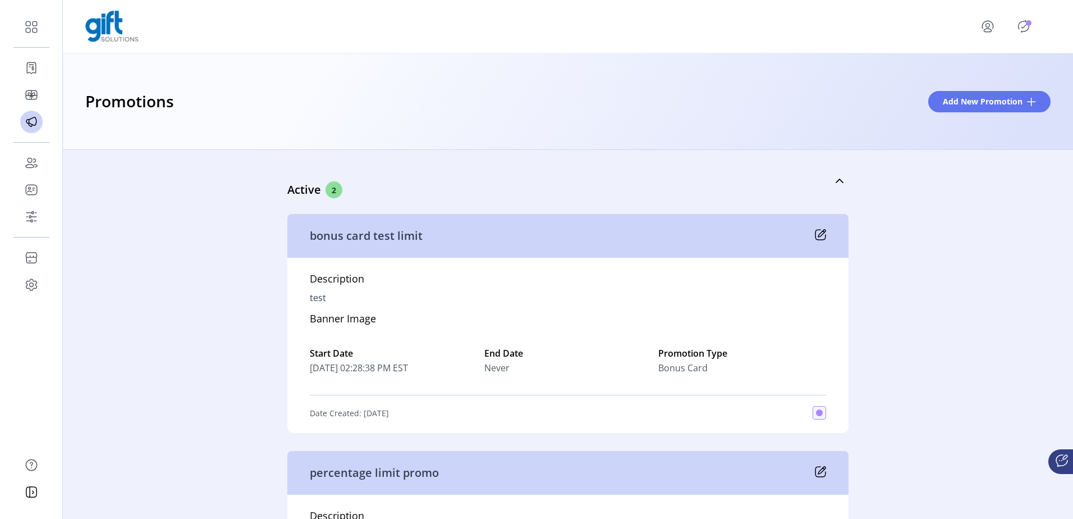
click at [1023, 26] on icon "Publisher Panel" at bounding box center [1024, 26] width 18 height 18
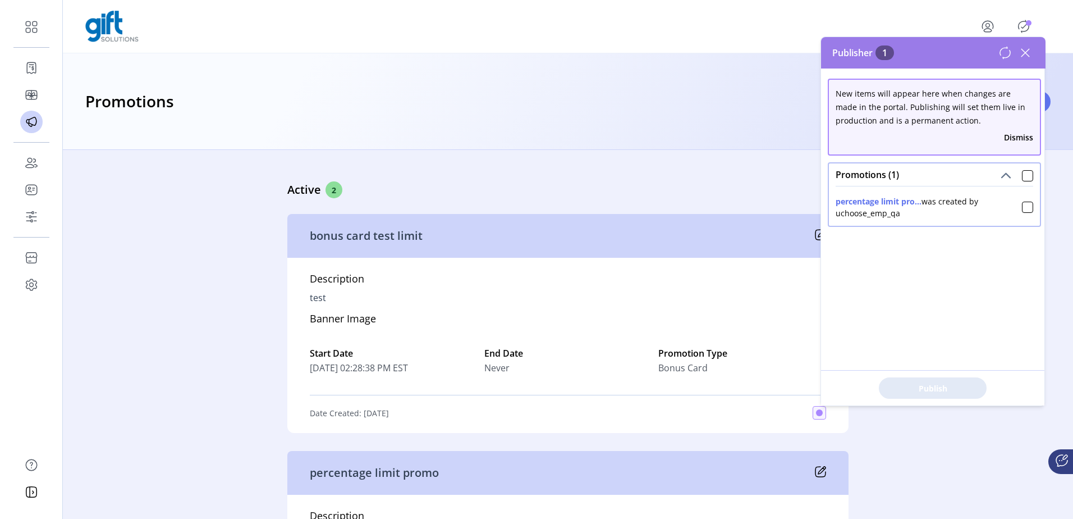
click at [1023, 26] on icon "Publisher Panel" at bounding box center [1024, 26] width 18 height 18
click at [704, 162] on link "Active 2" at bounding box center [567, 181] width 561 height 48
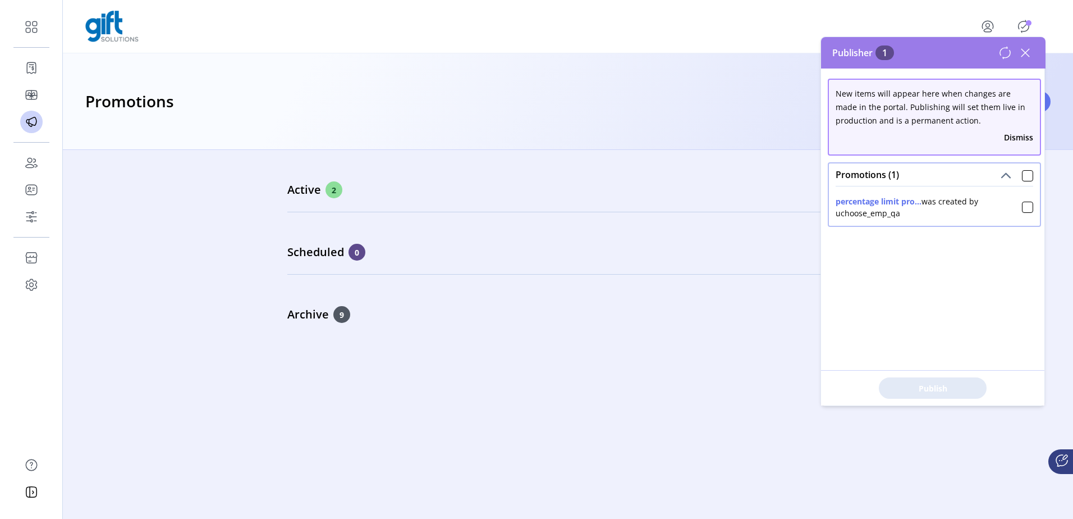
click at [1028, 51] on icon at bounding box center [1026, 53] width 8 height 8
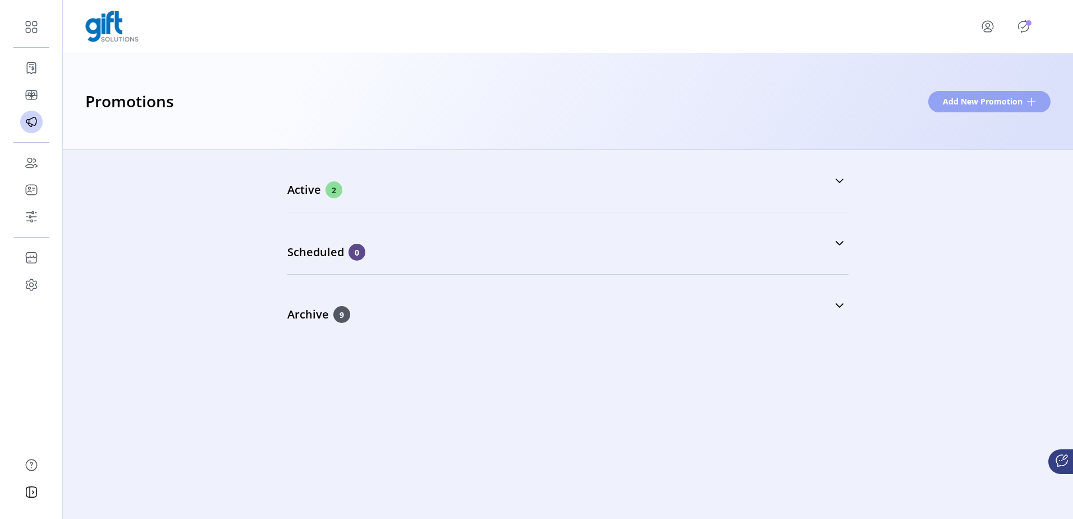
click at [1017, 102] on span "Add New Promotion" at bounding box center [983, 101] width 80 height 12
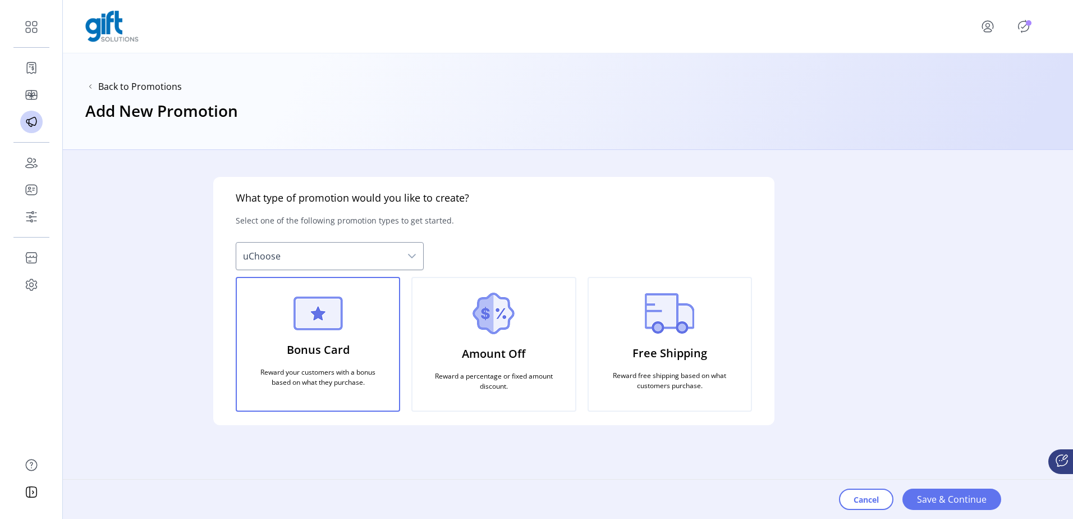
click at [633, 344] on div "Free Shipping Reward free shipping based on what customers purchase." at bounding box center [670, 344] width 164 height 135
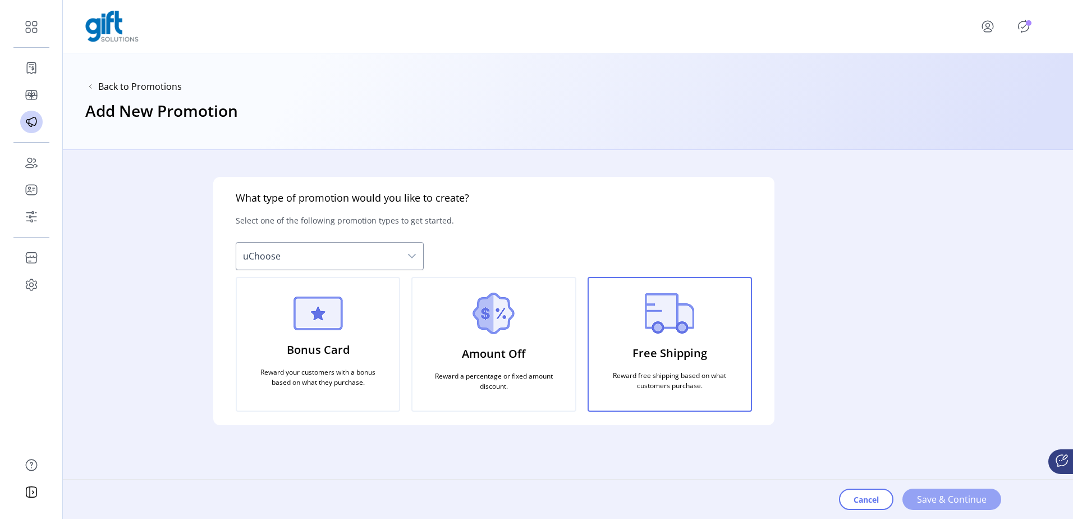
click at [949, 501] on span "Save & Continue" at bounding box center [952, 498] width 70 height 13
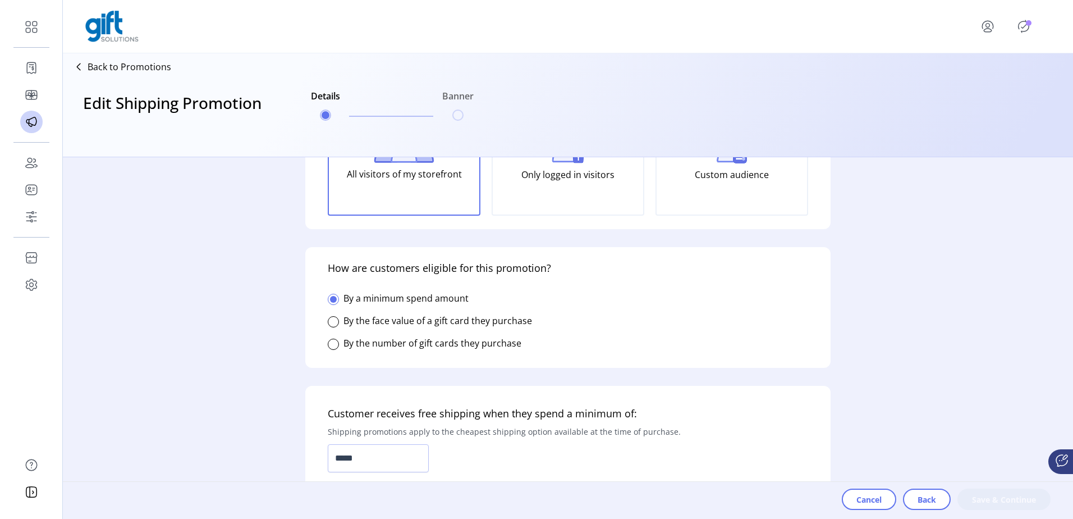
scroll to position [168, 0]
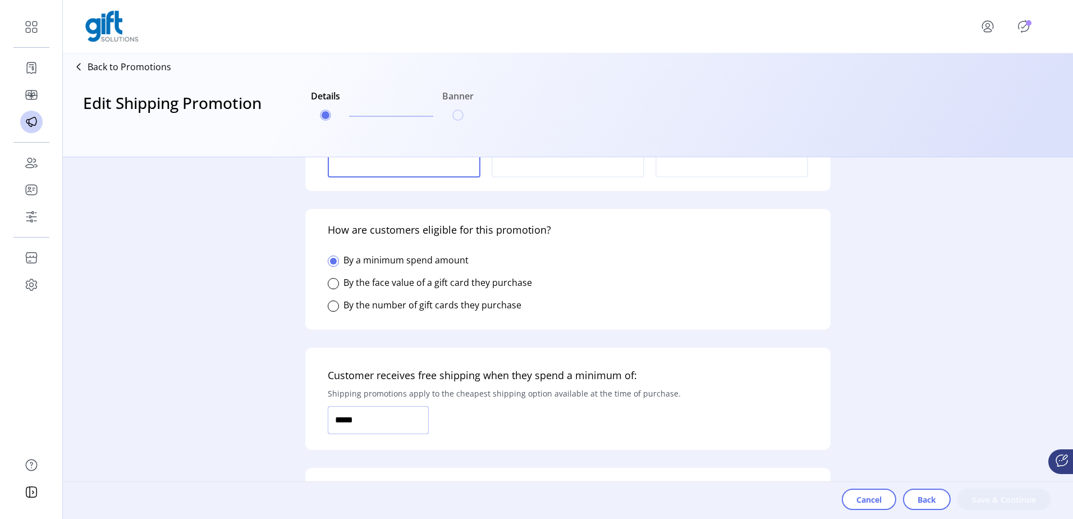
click at [296, 423] on form "Who is this promotion for? Determine who can to see this promotion on your stor…" at bounding box center [567, 337] width 561 height 361
type input "******"
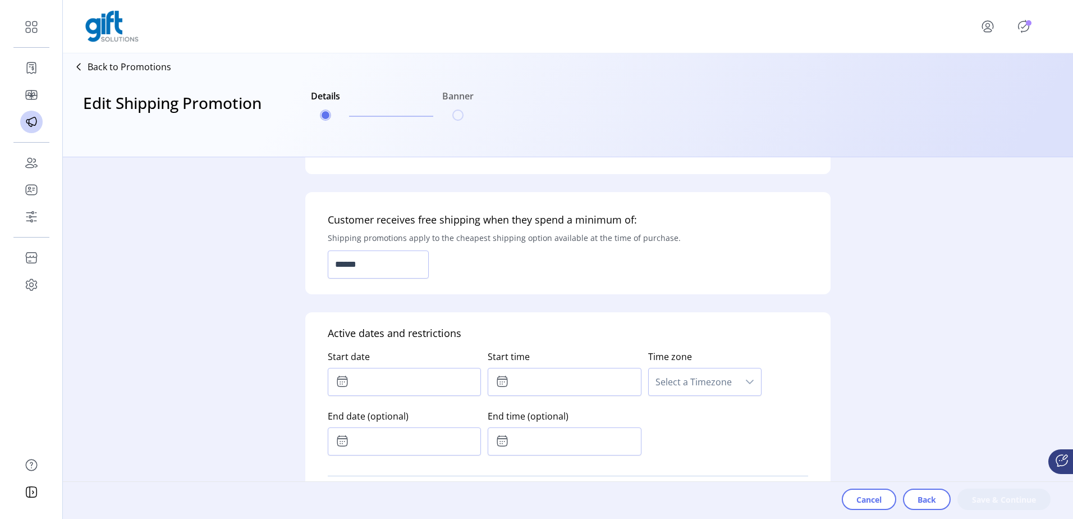
scroll to position [337, 0]
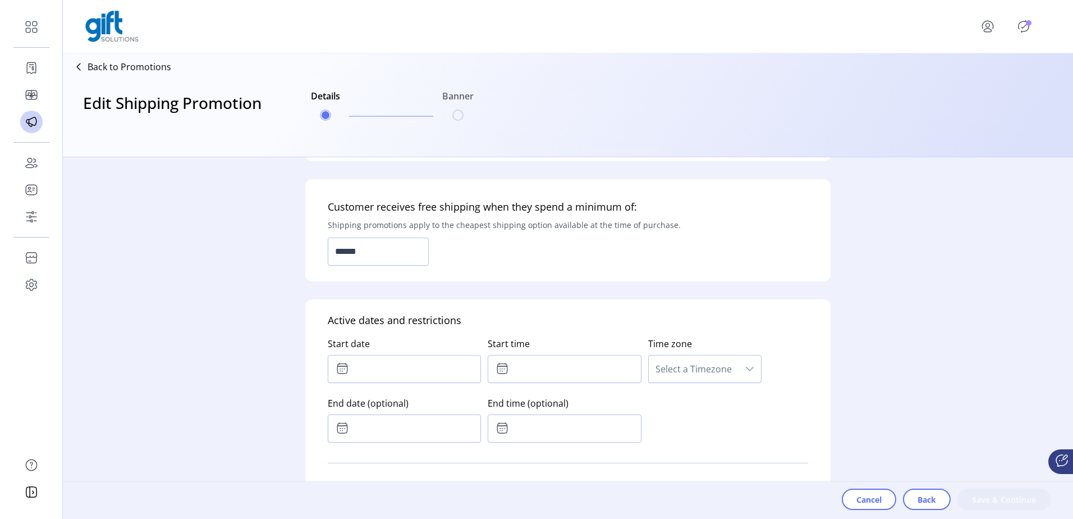
click at [425, 413] on label "End date (optional)" at bounding box center [404, 403] width 153 height 22
click at [419, 373] on input "text" at bounding box center [404, 369] width 153 height 28
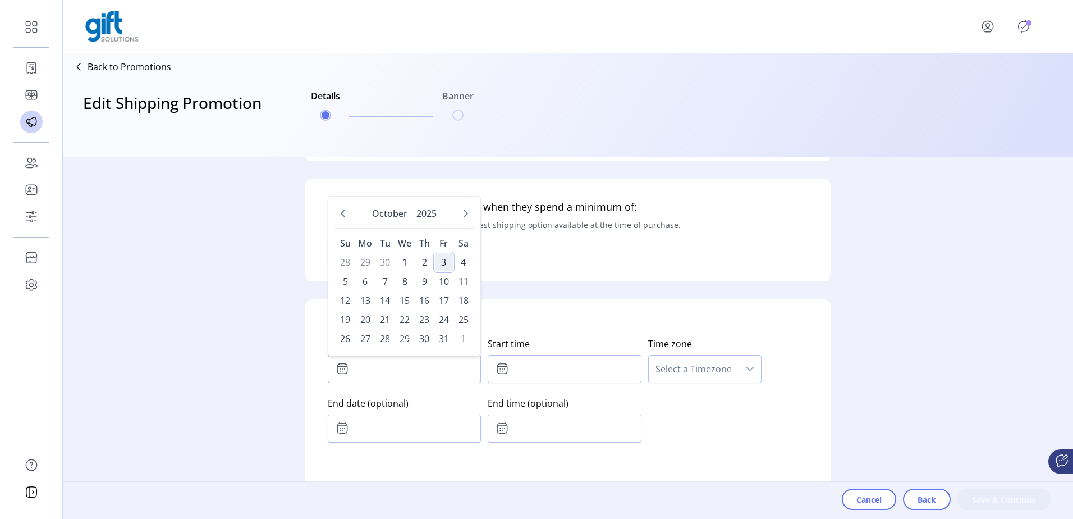
click at [442, 264] on span "3" at bounding box center [444, 262] width 18 height 18
type input "**********"
click at [520, 345] on label "Start time" at bounding box center [564, 343] width 153 height 22
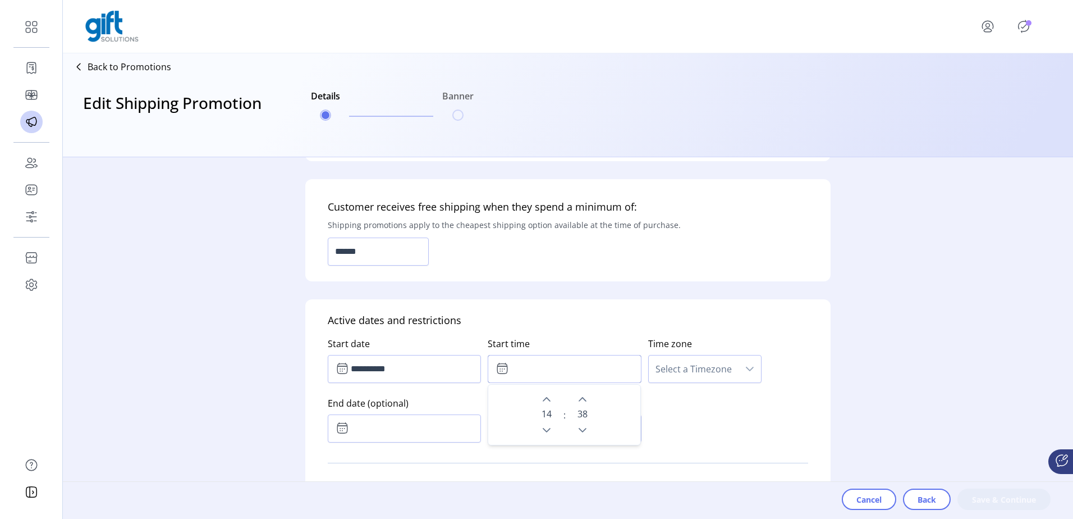
drag, startPoint x: 520, startPoint y: 345, endPoint x: 534, endPoint y: 368, distance: 27.7
click at [534, 368] on input "text" at bounding box center [564, 369] width 153 height 28
drag, startPoint x: 539, startPoint y: 429, endPoint x: 546, endPoint y: 428, distance: 7.5
click at [542, 429] on icon "Previous Hour" at bounding box center [546, 429] width 9 height 9
click at [544, 406] on button "Next Hour" at bounding box center [547, 399] width 16 height 16
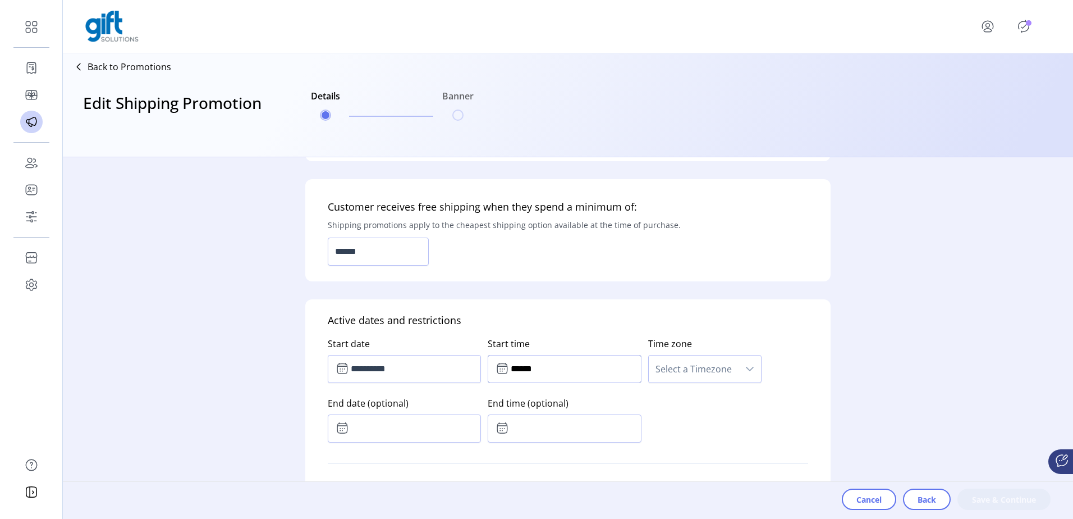
type input "******"
click at [664, 376] on span "Select a Timezone" at bounding box center [694, 368] width 90 height 27
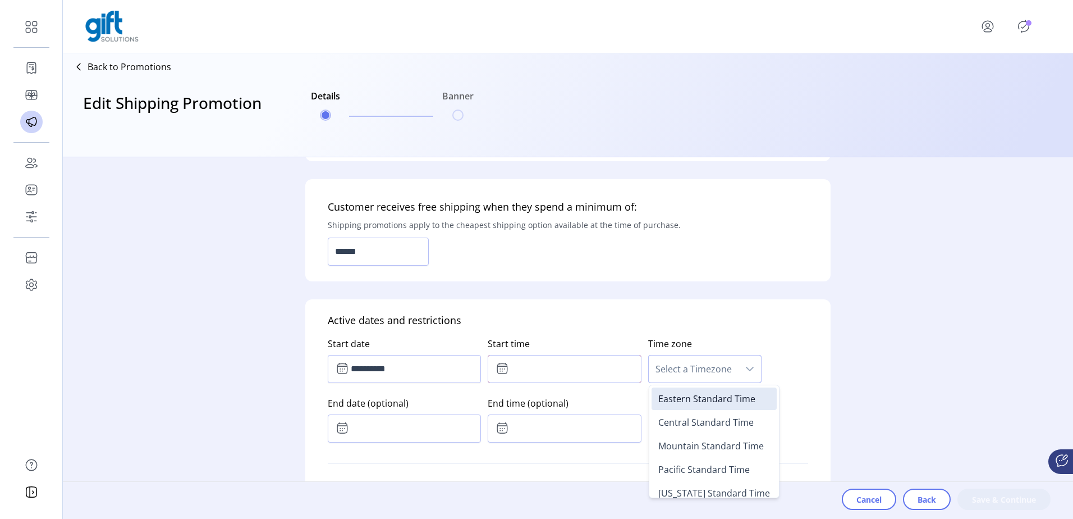
click at [589, 367] on input "text" at bounding box center [564, 369] width 153 height 28
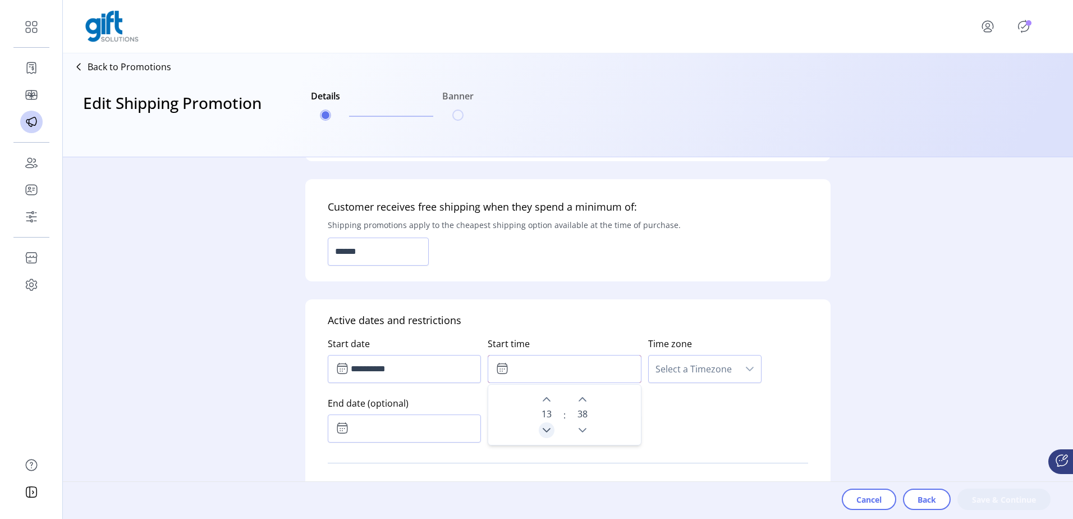
click at [543, 427] on icon "Previous Hour" at bounding box center [546, 429] width 9 height 9
click at [542, 397] on icon "Next Hour" at bounding box center [546, 399] width 9 height 9
type input "*****"
click at [676, 369] on span "Select a Timezone" at bounding box center [694, 368] width 90 height 27
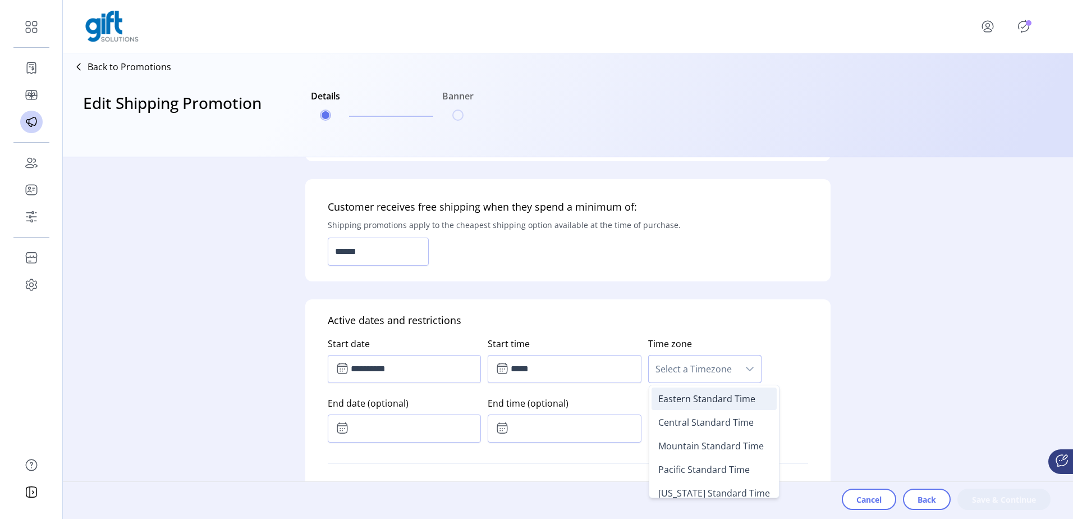
click at [684, 396] on span "Eastern Standard Time" at bounding box center [706, 398] width 97 height 12
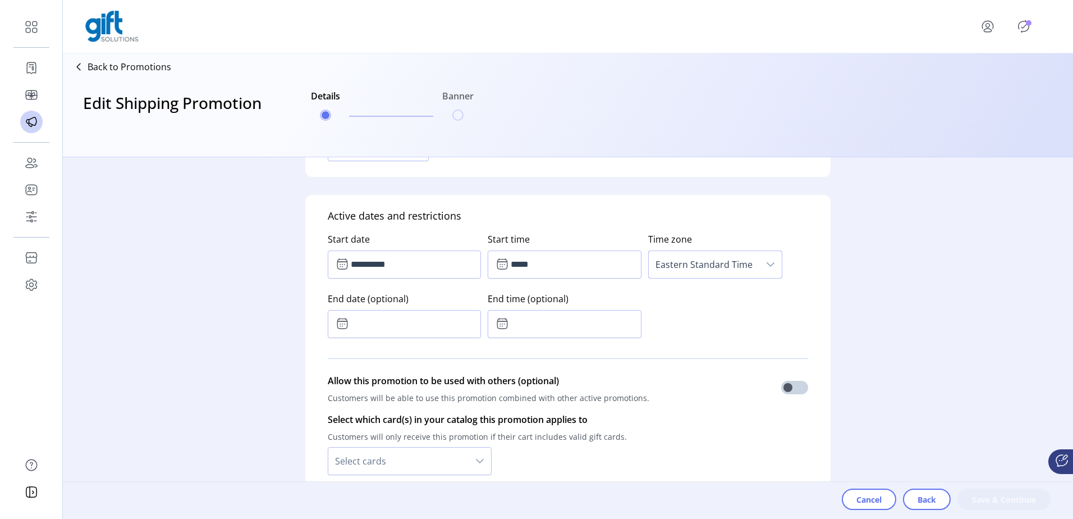
scroll to position [505, 0]
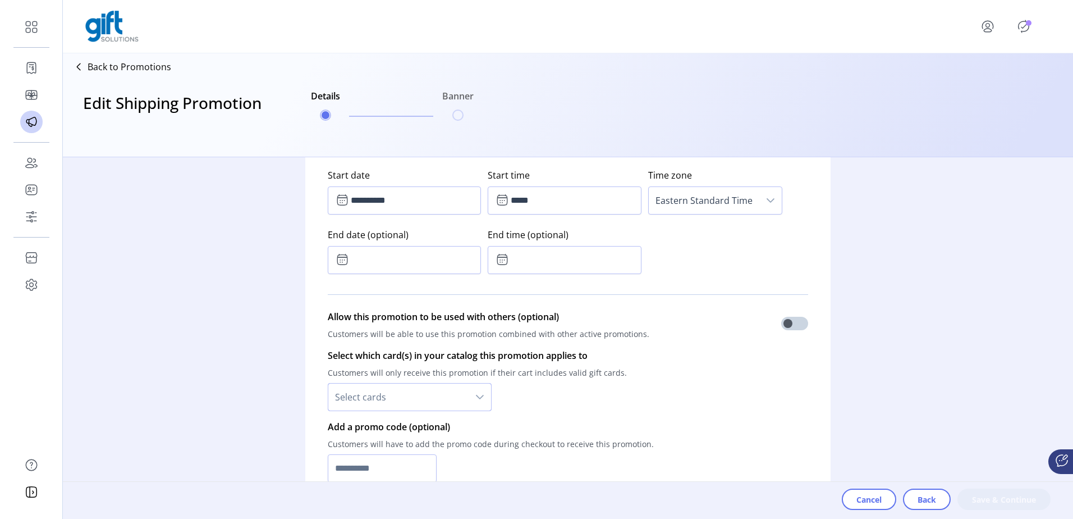
click at [428, 404] on span "Select cards" at bounding box center [398, 396] width 140 height 27
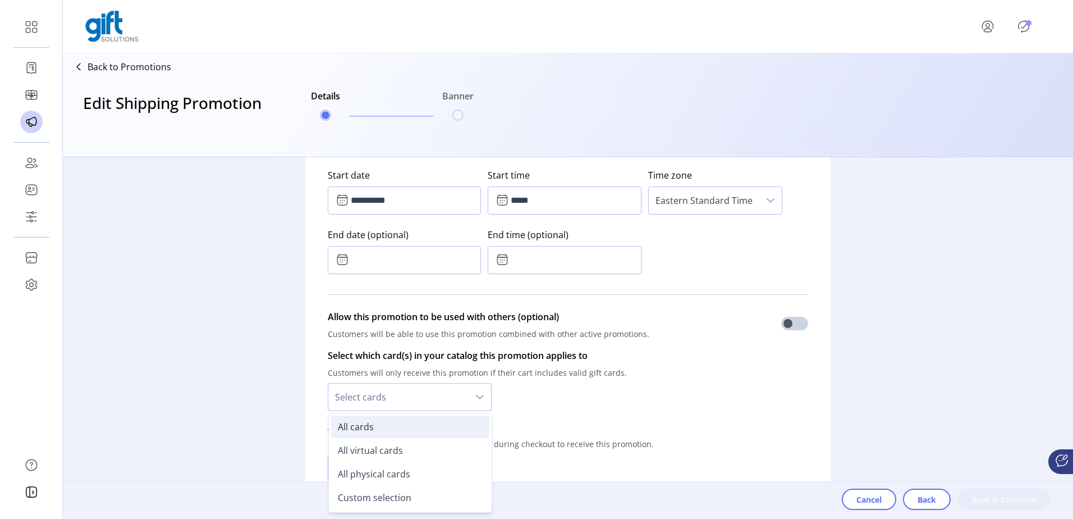
click at [396, 431] on li "All cards" at bounding box center [410, 426] width 158 height 22
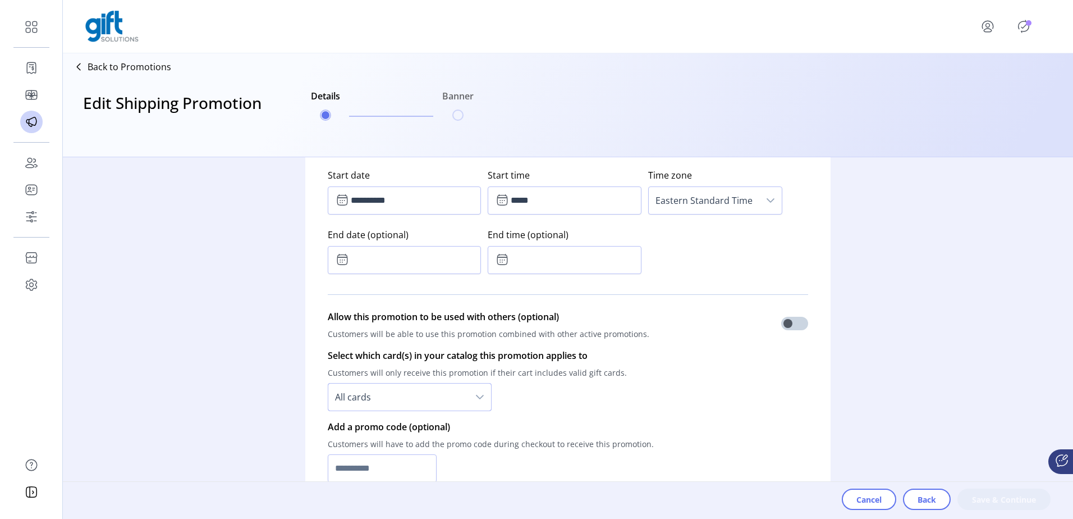
scroll to position [561, 0]
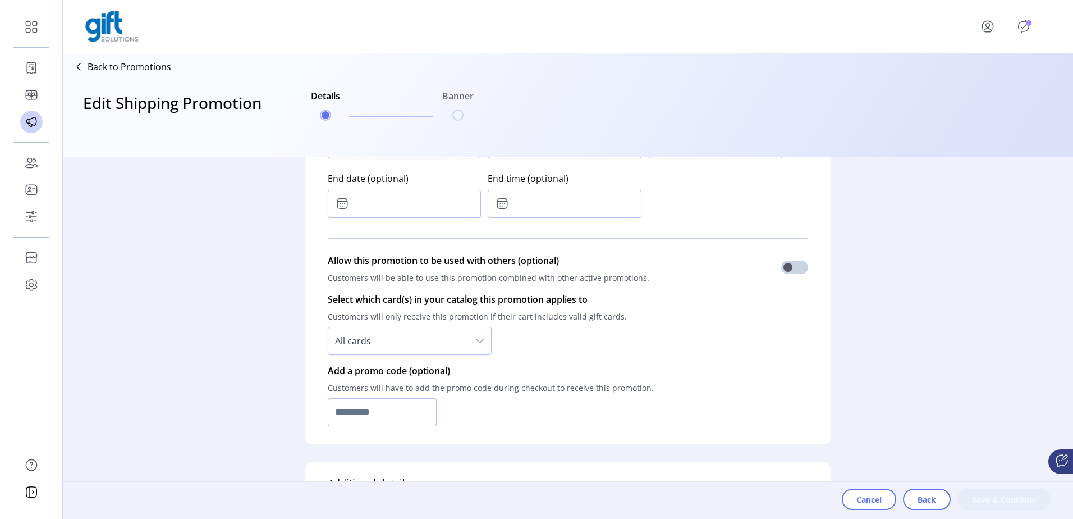
click at [408, 411] on input "text" at bounding box center [382, 412] width 109 height 28
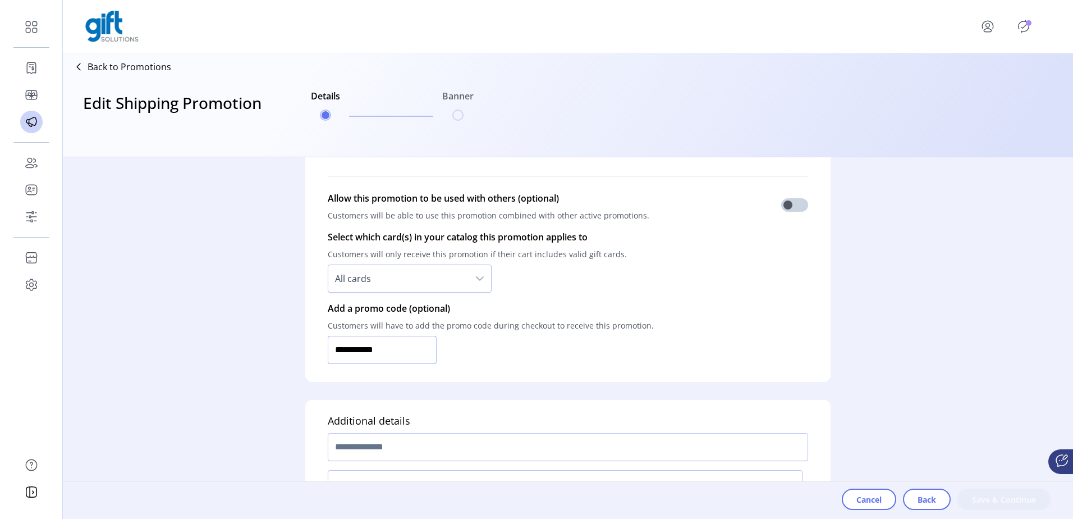
scroll to position [674, 0]
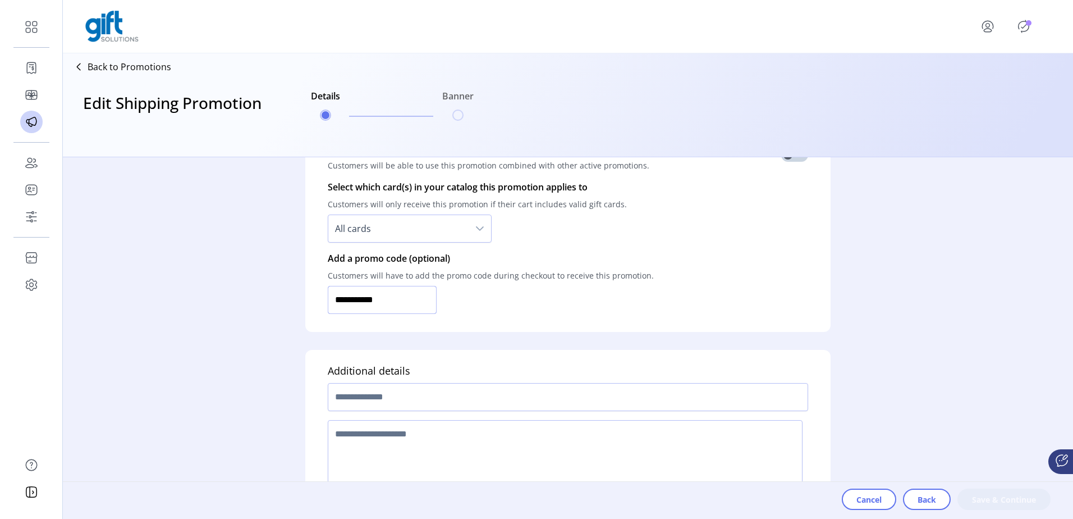
type input "**********"
click at [417, 400] on input "text" at bounding box center [568, 397] width 480 height 28
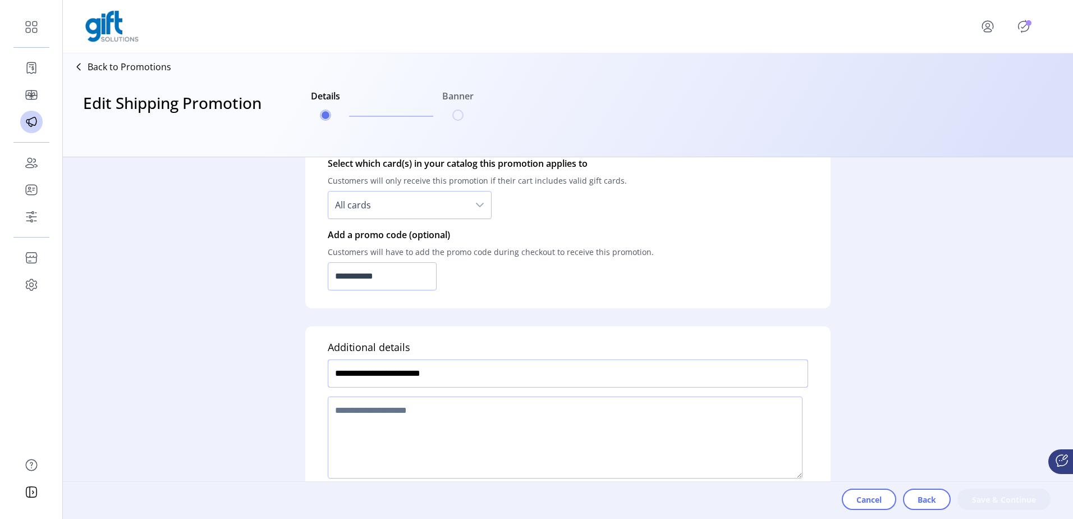
scroll to position [720, 0]
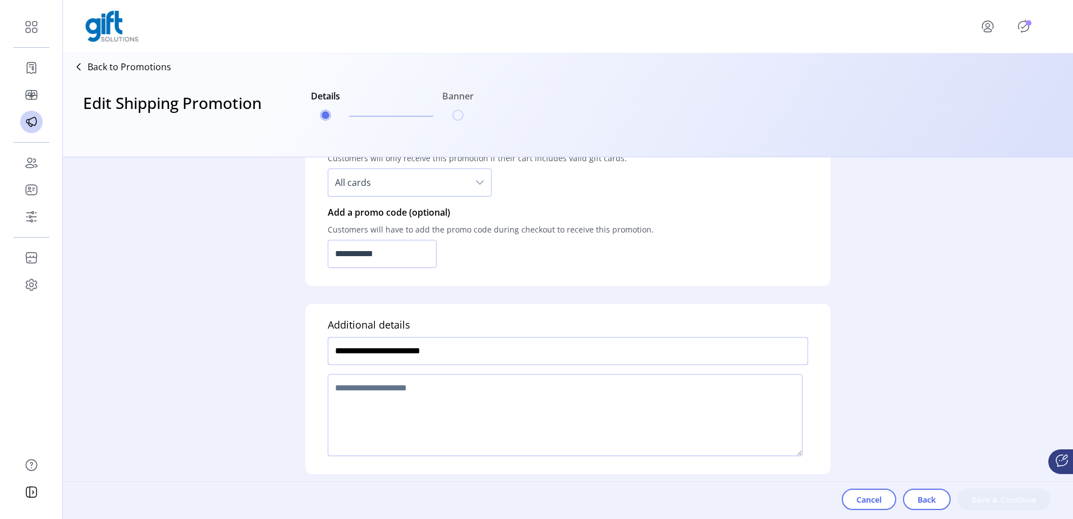
type input "**********"
click at [641, 427] on textarea at bounding box center [565, 415] width 475 height 82
type textarea "****"
click at [1003, 500] on span "Save & Continue" at bounding box center [1004, 499] width 64 height 12
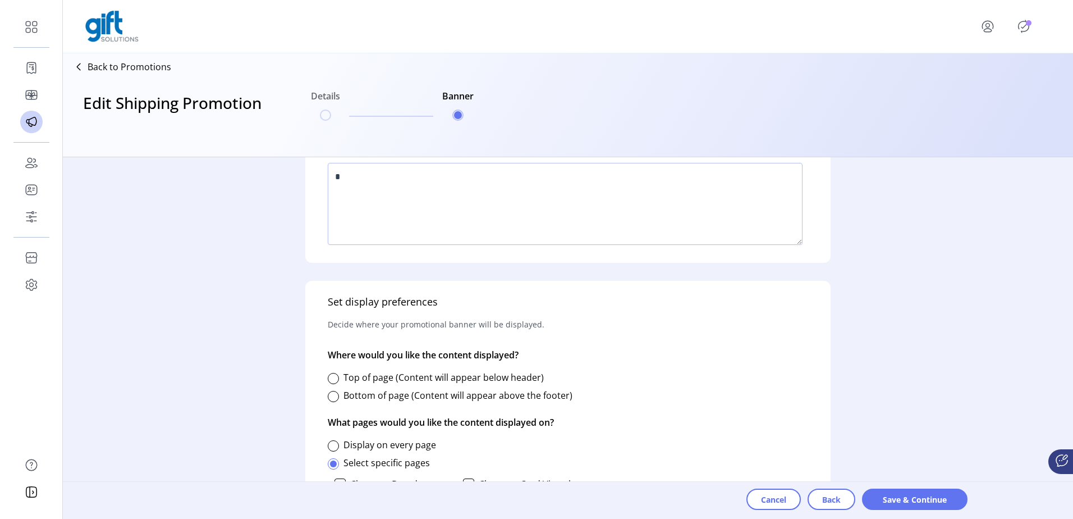
scroll to position [393, 0]
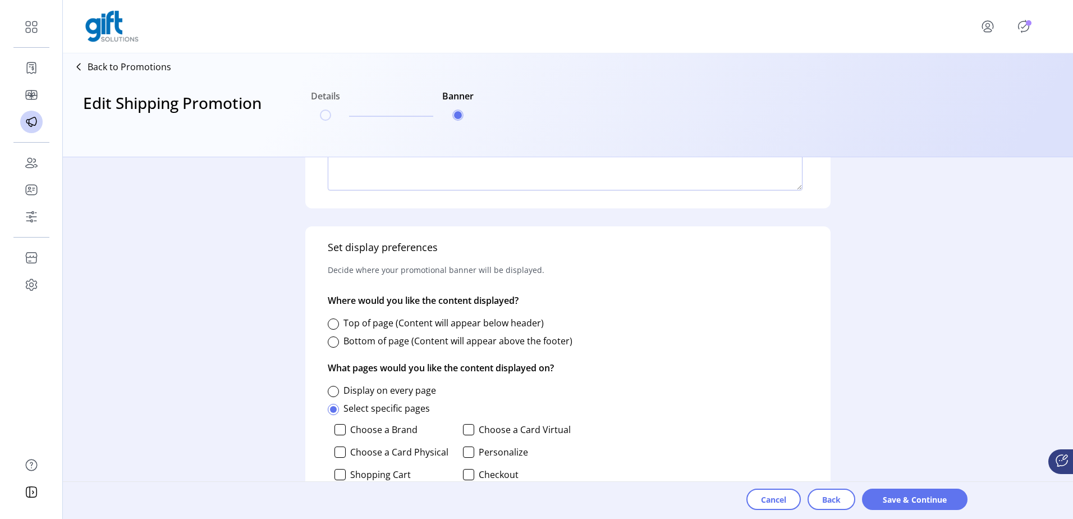
click at [341, 327] on div "Top of page (Content will appear below header)" at bounding box center [436, 322] width 216 height 13
click at [339, 323] on div "Top of page (Content will appear below header)" at bounding box center [436, 322] width 216 height 13
click at [328, 324] on div at bounding box center [333, 323] width 11 height 11
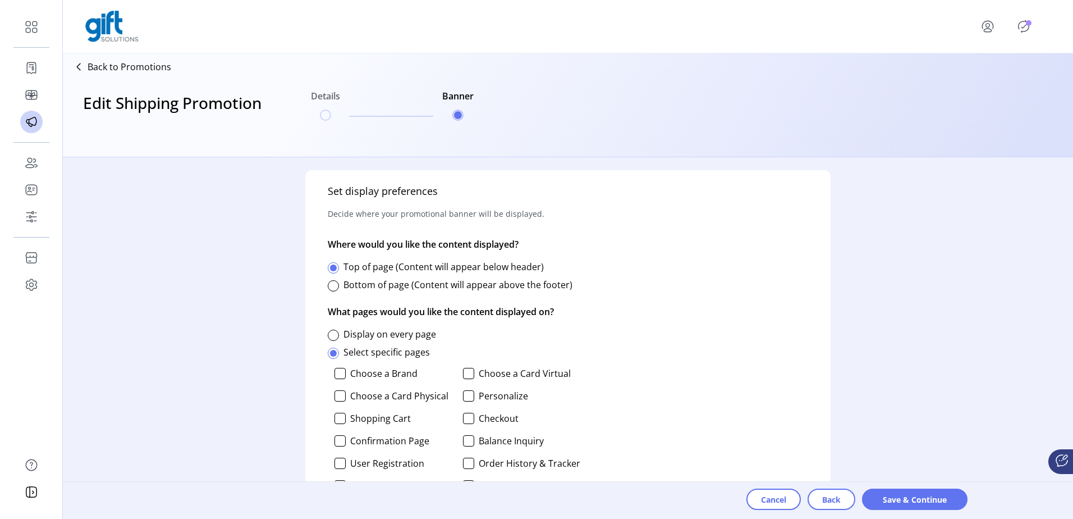
click at [409, 333] on label "Display on every page" at bounding box center [390, 334] width 93 height 12
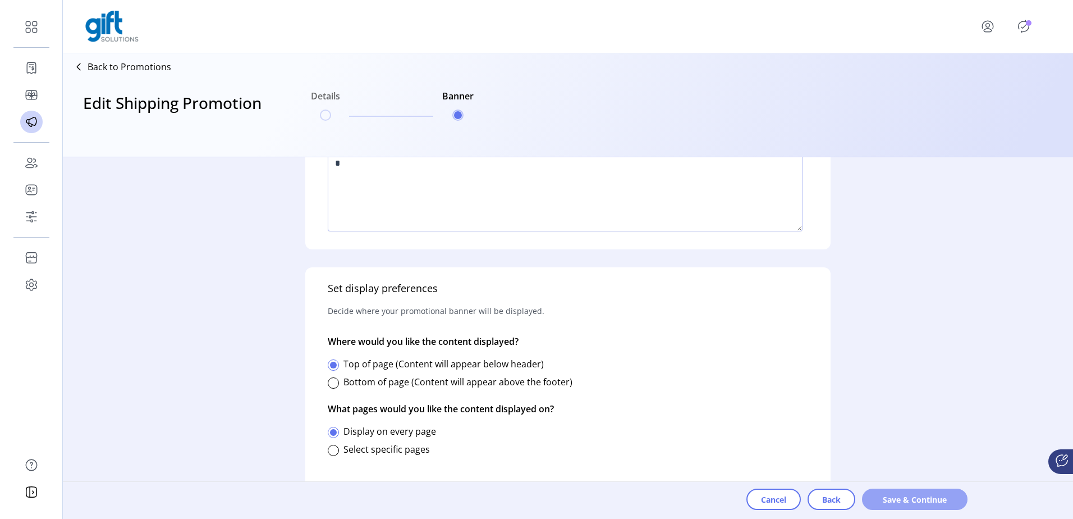
click at [930, 501] on span "Save & Continue" at bounding box center [915, 499] width 76 height 12
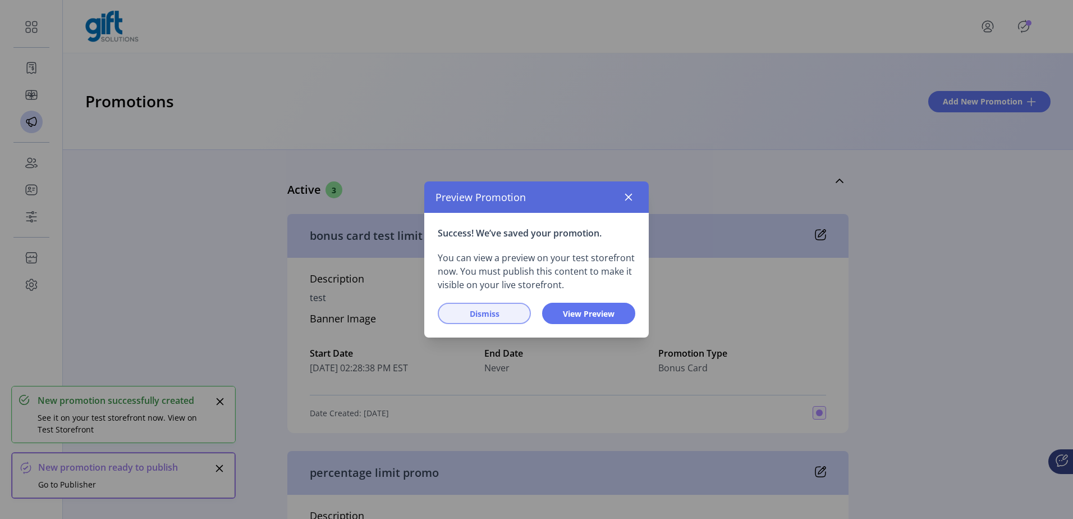
click at [496, 317] on span "Dismiss" at bounding box center [484, 314] width 64 height 12
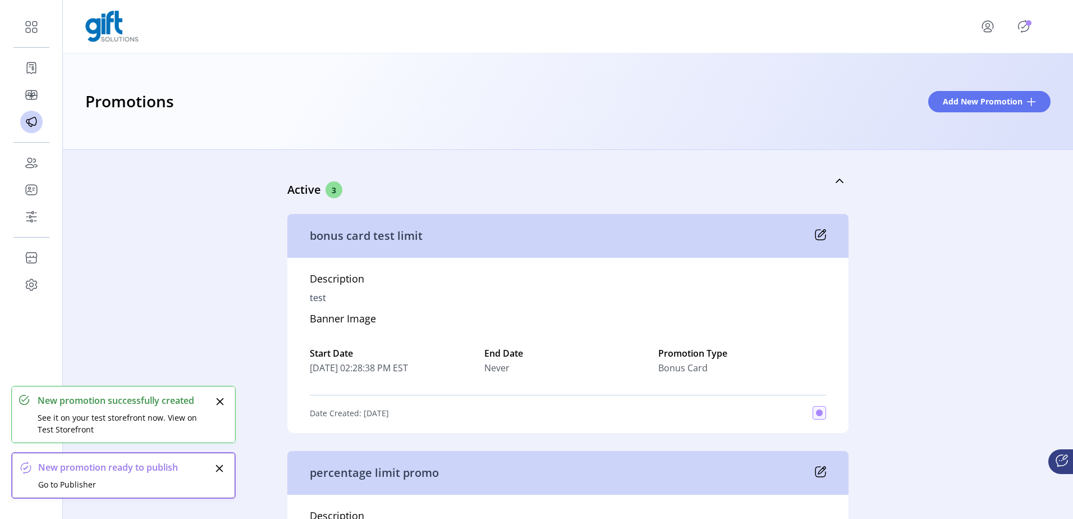
click at [1032, 25] on p-badge "Publisher Panel" at bounding box center [1029, 23] width 6 height 6
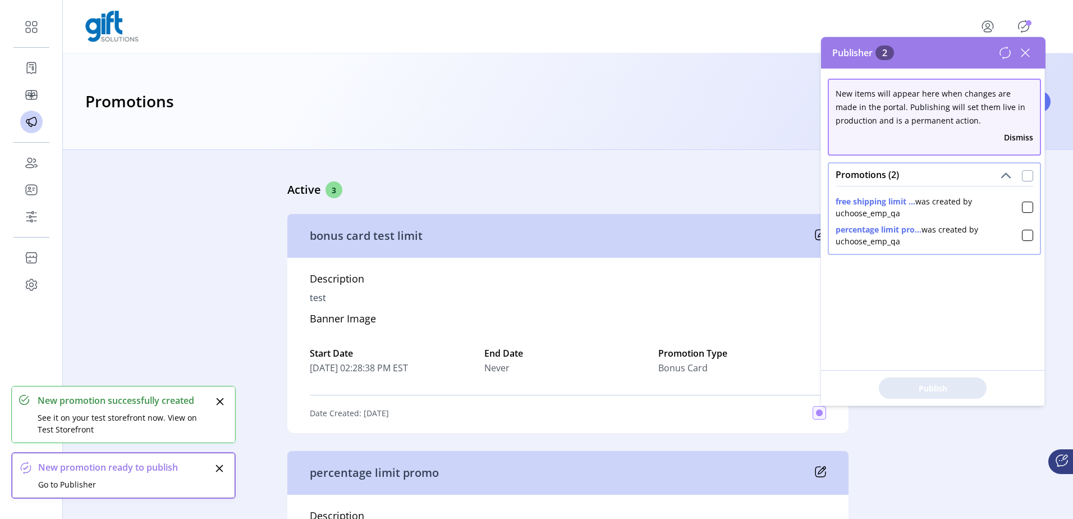
click at [1022, 181] on div at bounding box center [1027, 175] width 11 height 11
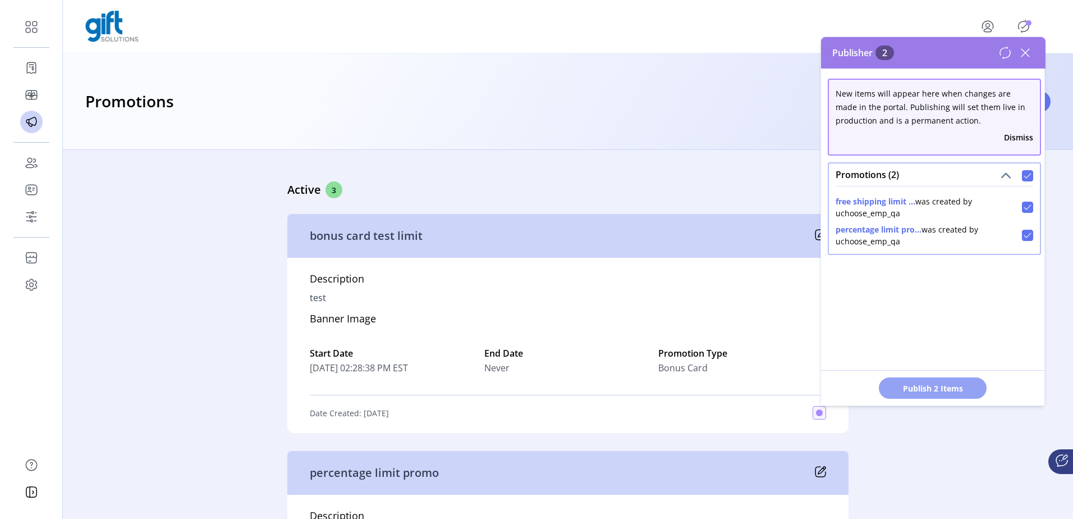
click at [931, 397] on button "Publish 2 Items" at bounding box center [933, 387] width 108 height 21
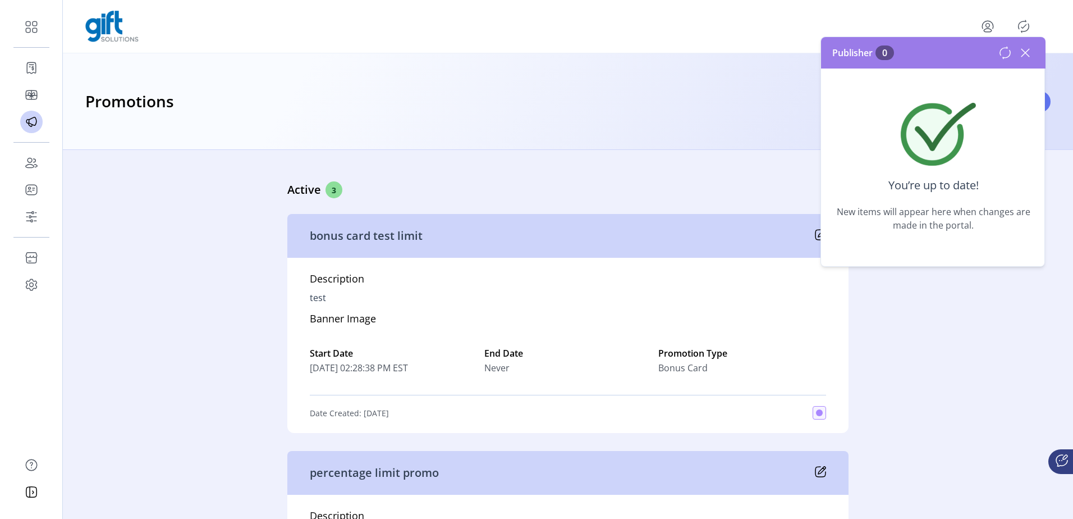
click at [1022, 53] on icon at bounding box center [1026, 53] width 18 height 18
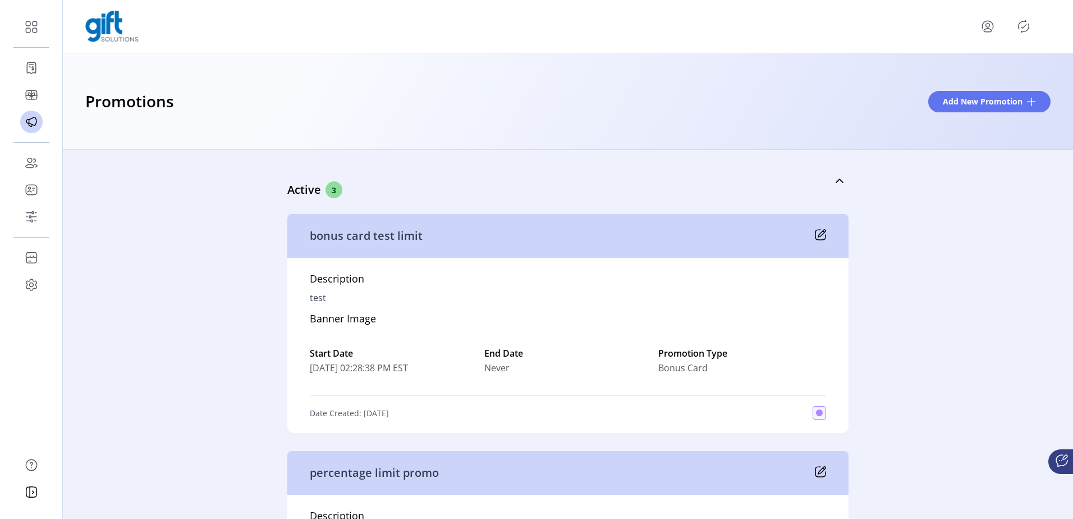
click at [1026, 26] on icon "Publisher Panel" at bounding box center [1024, 26] width 18 height 18
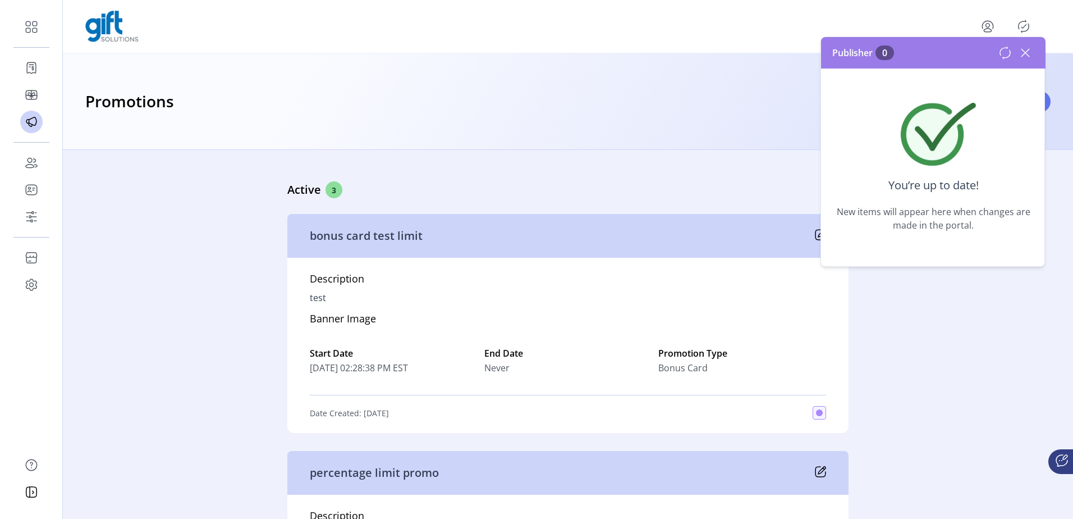
click at [1026, 26] on icon "Publisher Panel" at bounding box center [1024, 26] width 18 height 18
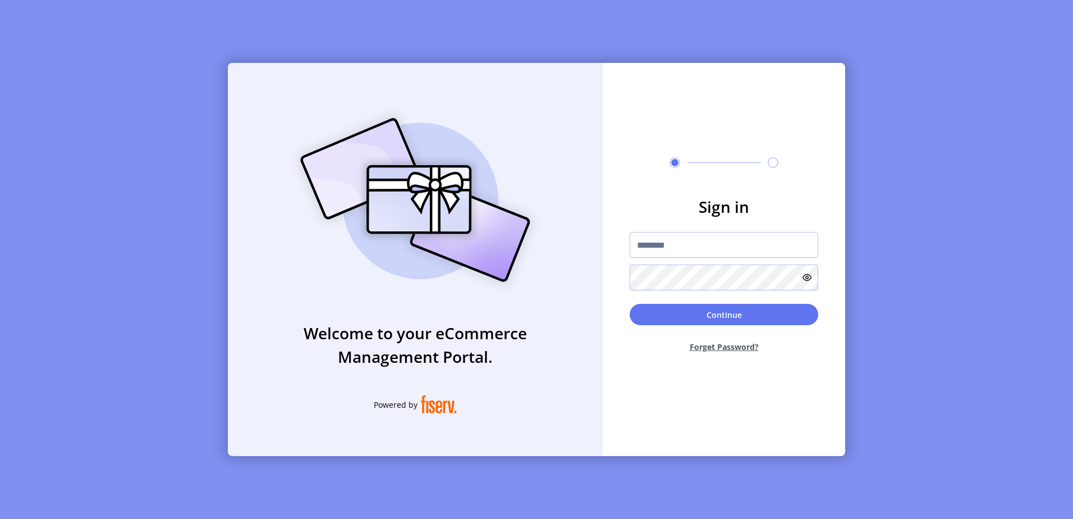
click at [674, 263] on div at bounding box center [724, 261] width 189 height 58
click at [684, 246] on input "text" at bounding box center [724, 245] width 189 height 26
type input "**********"
click at [630, 304] on button "Continue" at bounding box center [724, 314] width 189 height 21
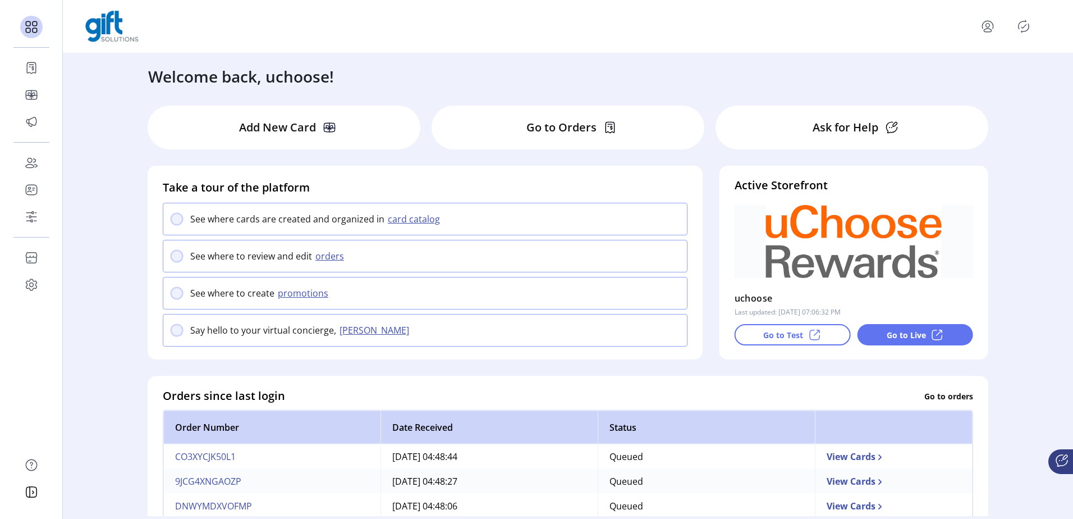
click at [1031, 27] on icon "Publisher Panel" at bounding box center [1024, 26] width 18 height 18
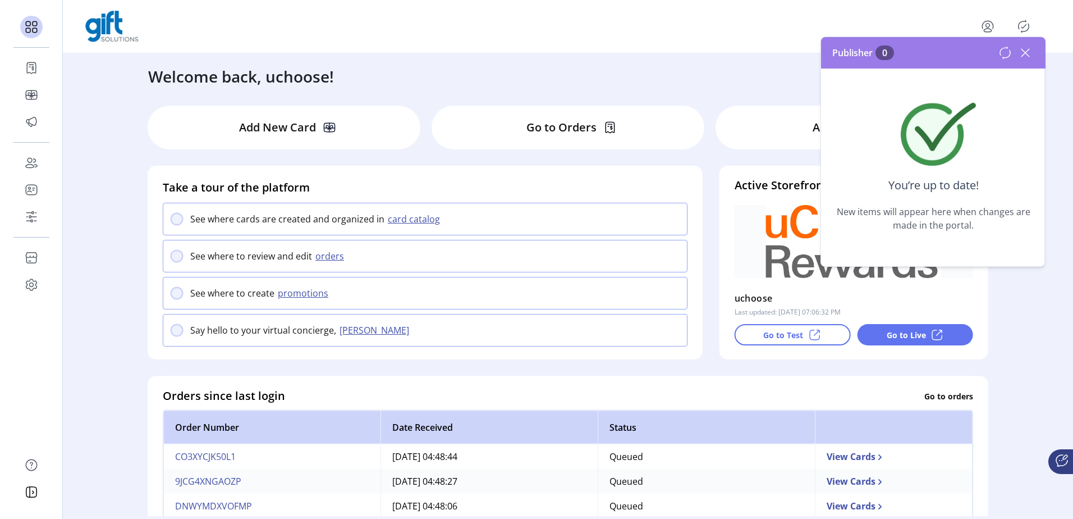
click at [1032, 56] on icon at bounding box center [1026, 53] width 18 height 18
